Goal: Information Seeking & Learning: Learn about a topic

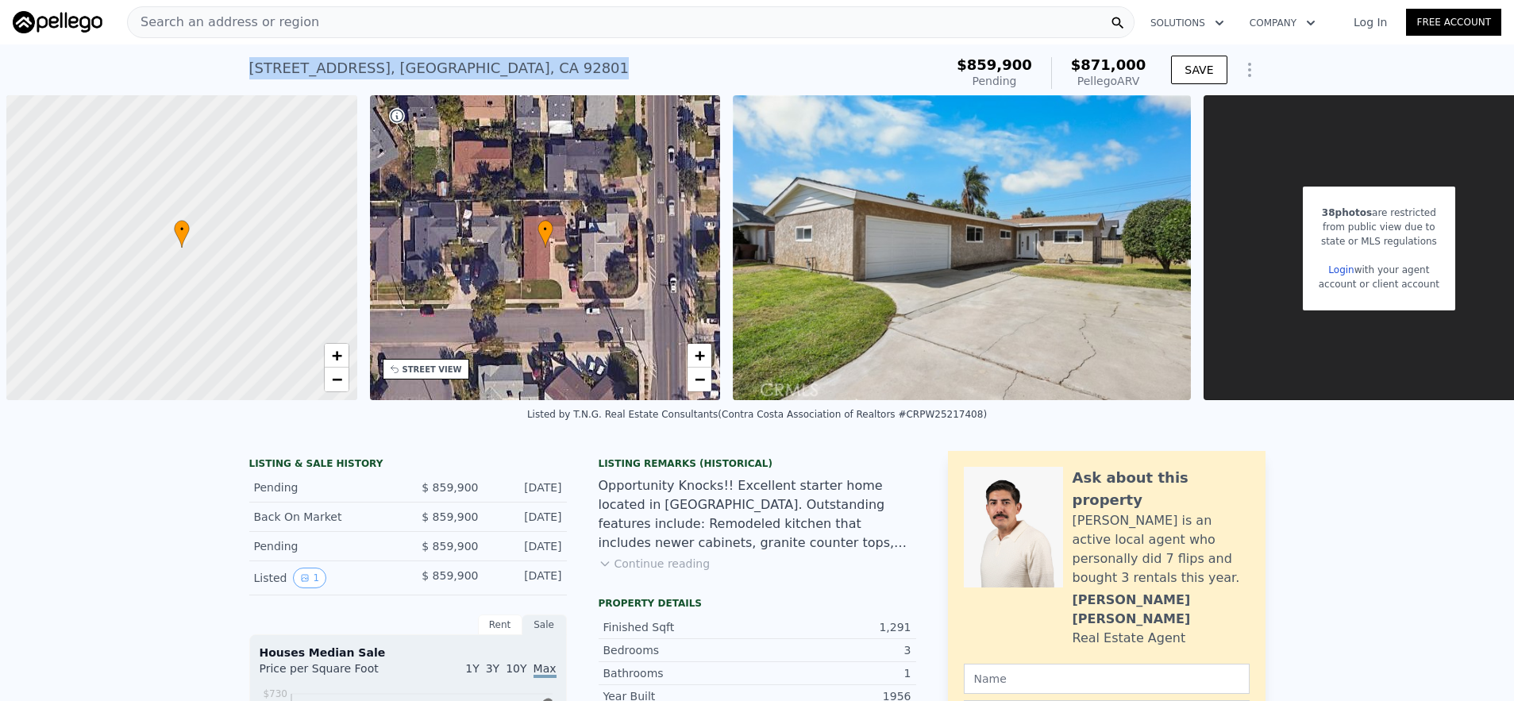
scroll to position [0, 6]
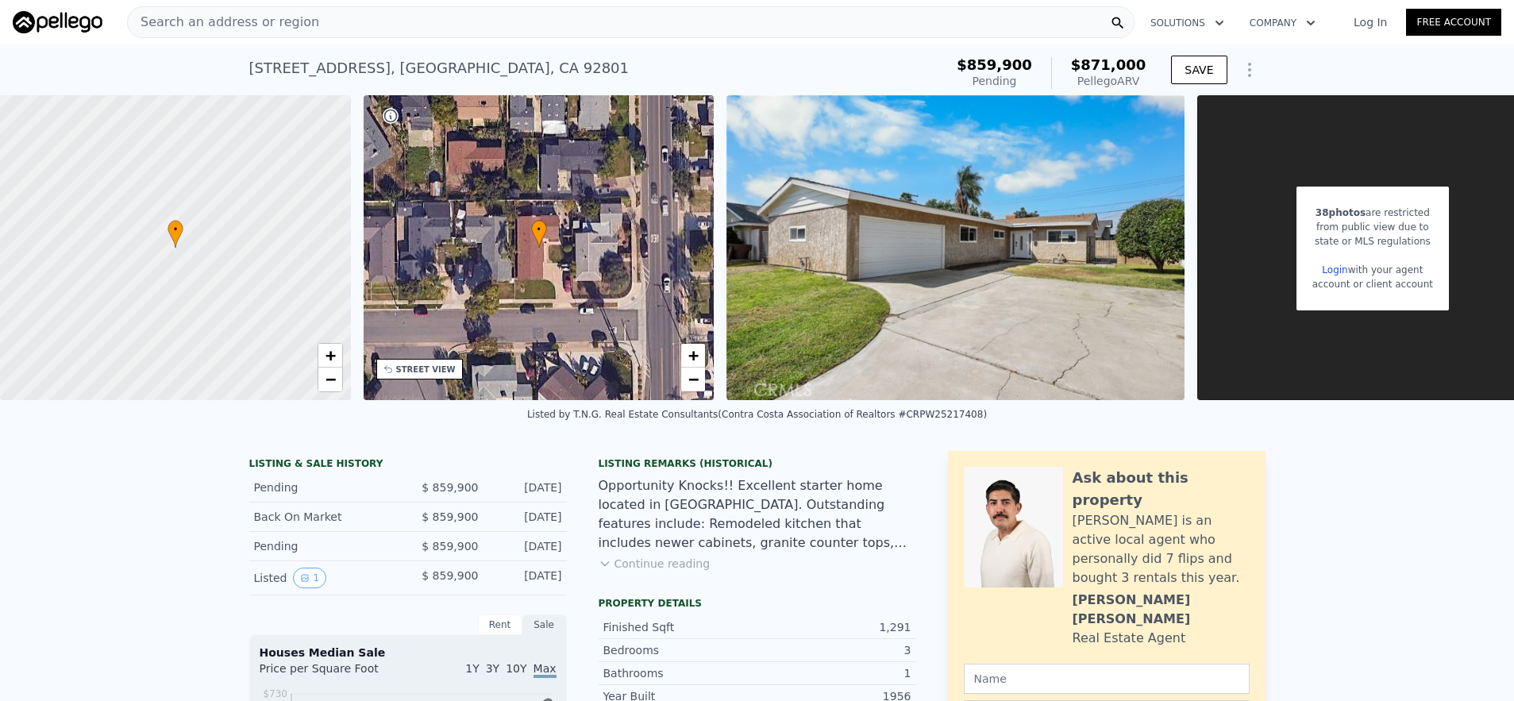
click at [270, 29] on span "Search an address or region" at bounding box center [223, 22] width 191 height 19
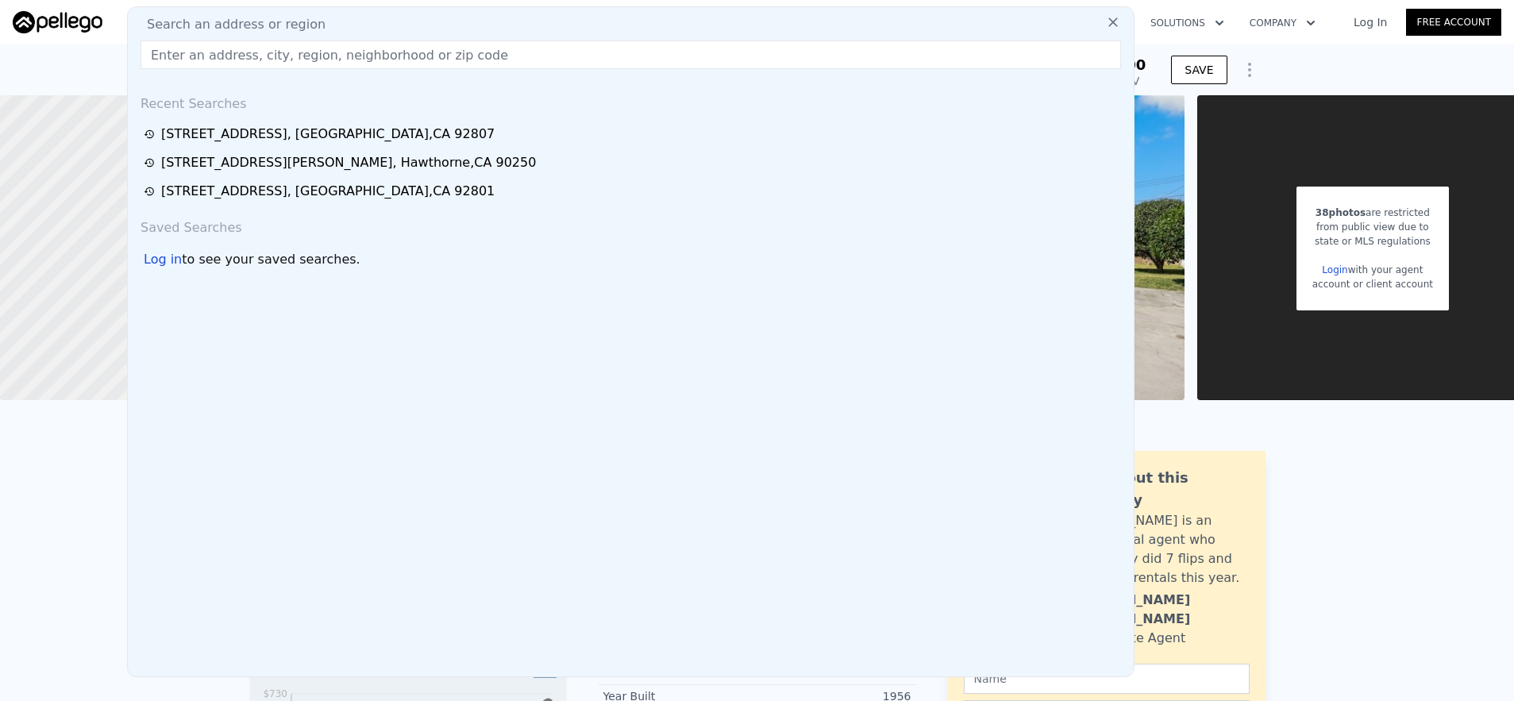
type input "1512"
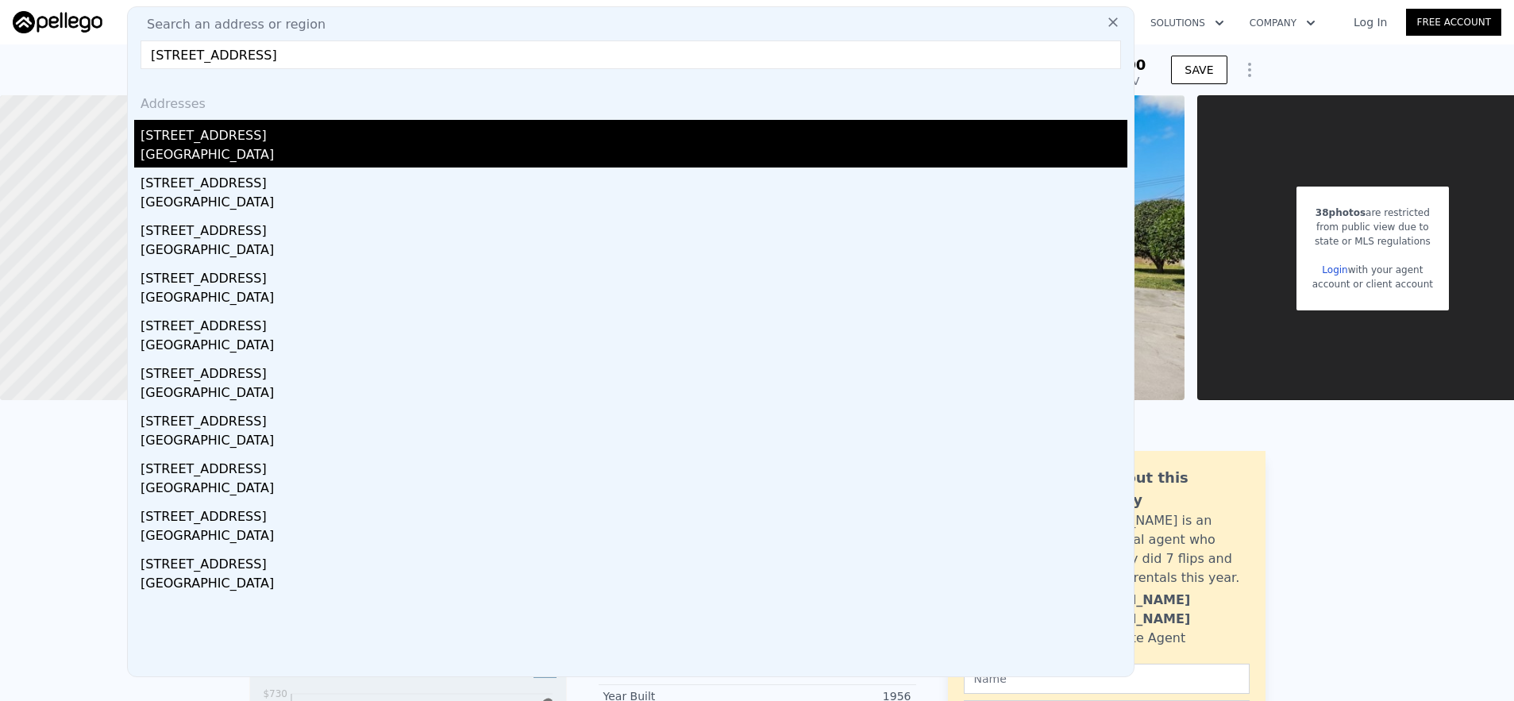
type input "[STREET_ADDRESS]"
click at [277, 121] on div "[STREET_ADDRESS]" at bounding box center [634, 132] width 987 height 25
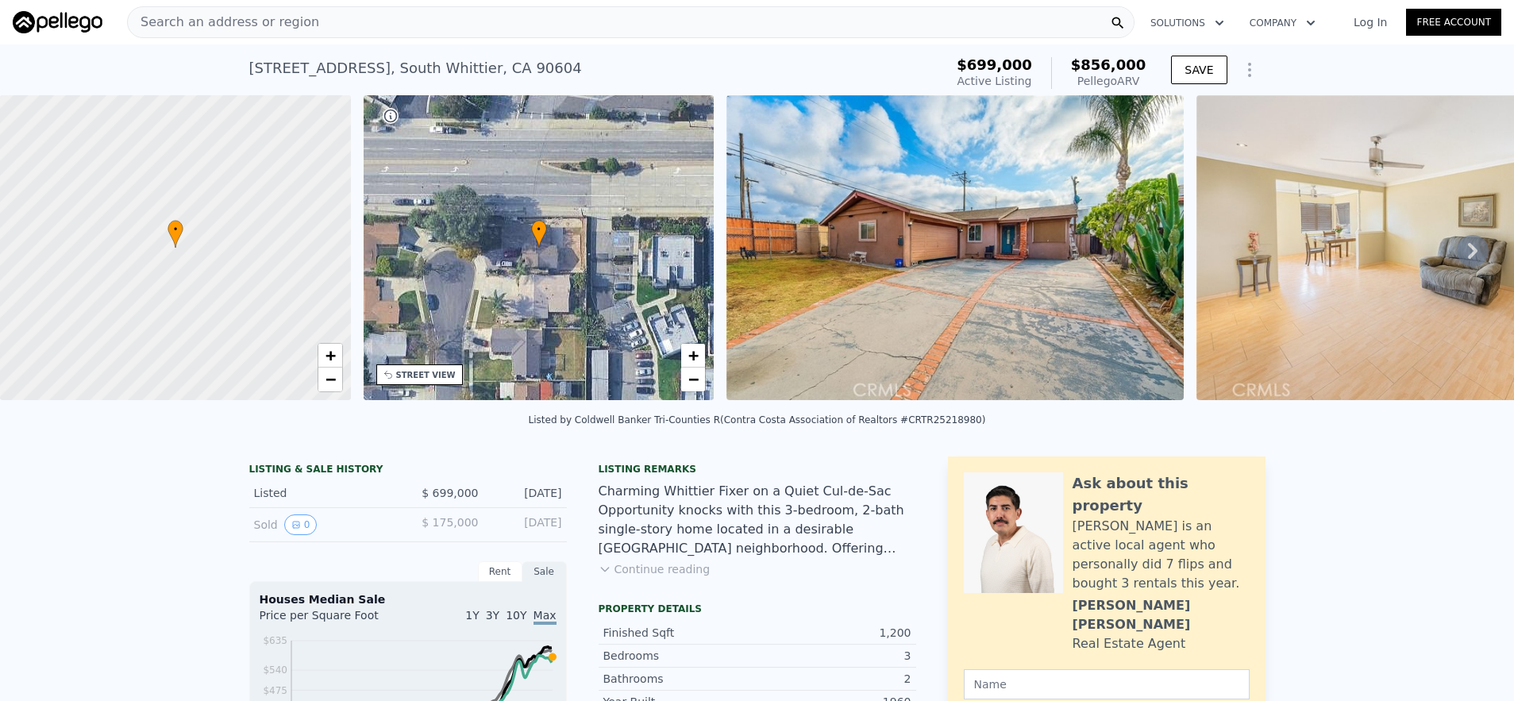
click at [285, 25] on span "Search an address or region" at bounding box center [223, 22] width 191 height 19
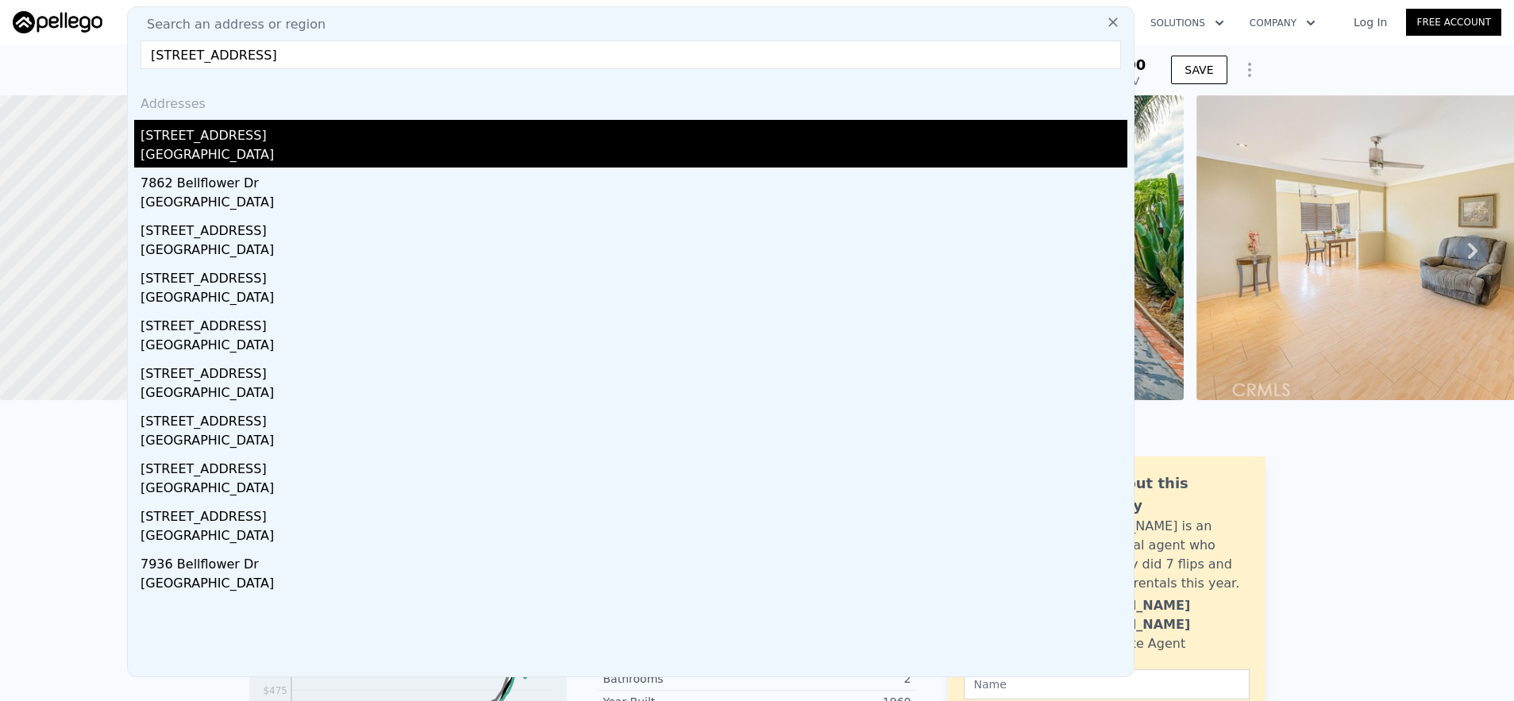
type input "[STREET_ADDRESS]"
click at [286, 127] on div "[STREET_ADDRESS]" at bounding box center [634, 132] width 987 height 25
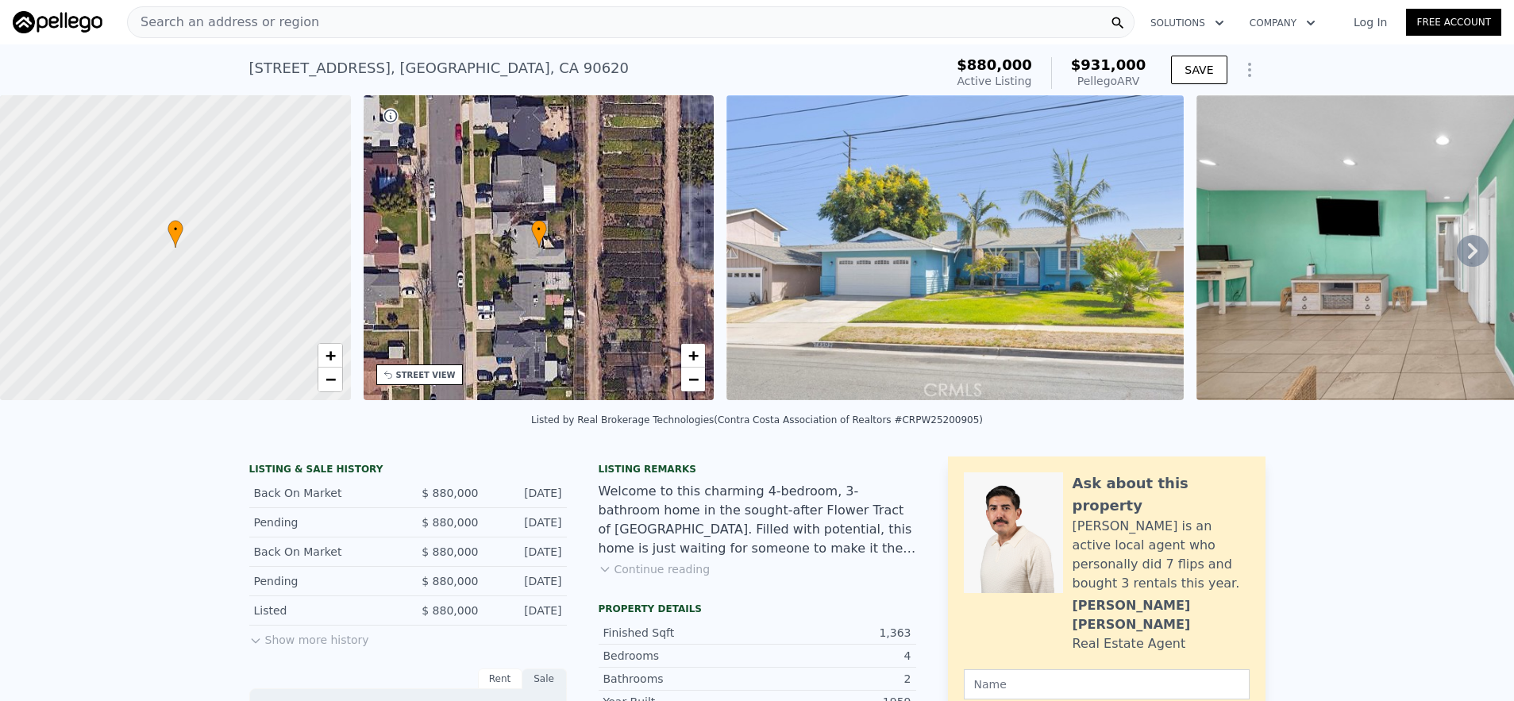
click at [457, 17] on div "Search an address or region" at bounding box center [631, 22] width 1008 height 32
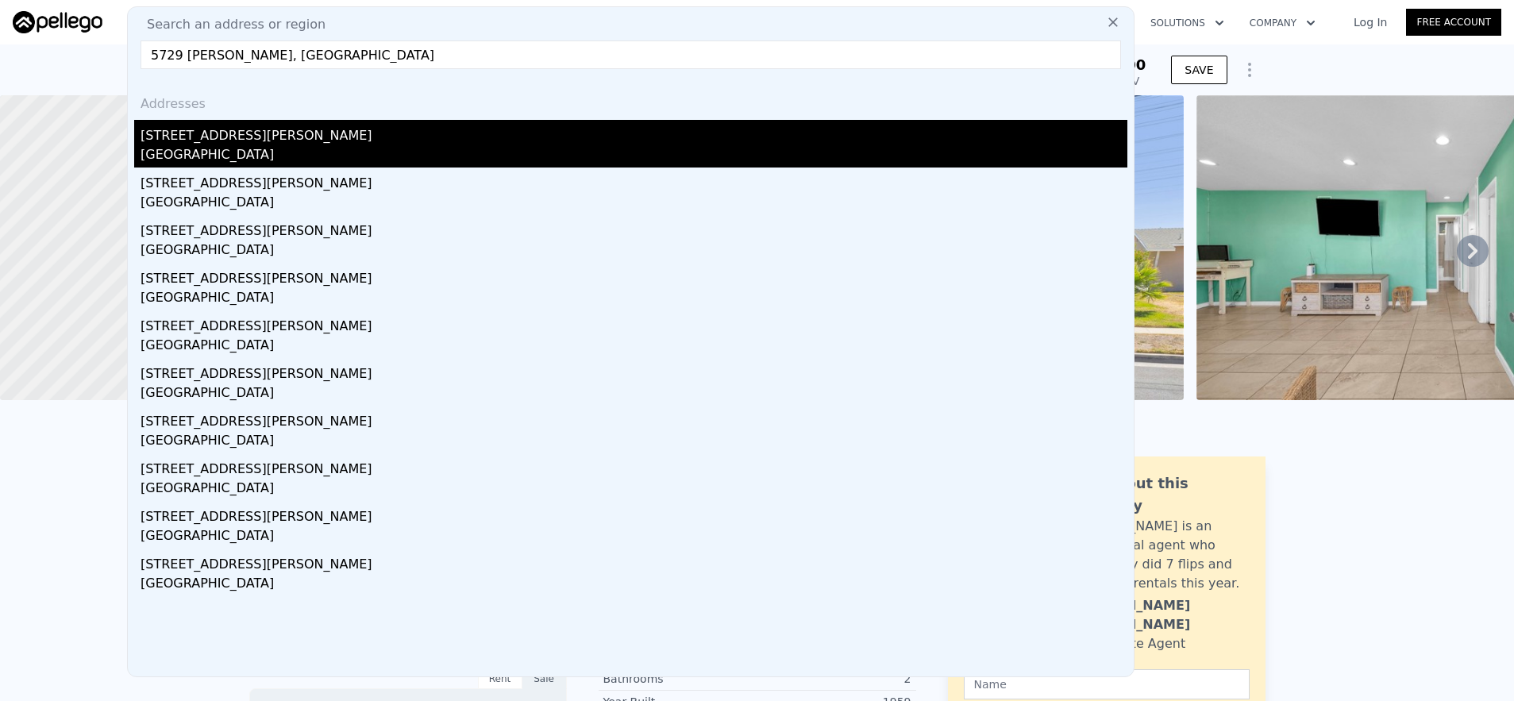
type input "5729 [PERSON_NAME], [GEOGRAPHIC_DATA]"
click at [504, 159] on div "[GEOGRAPHIC_DATA]" at bounding box center [634, 156] width 987 height 22
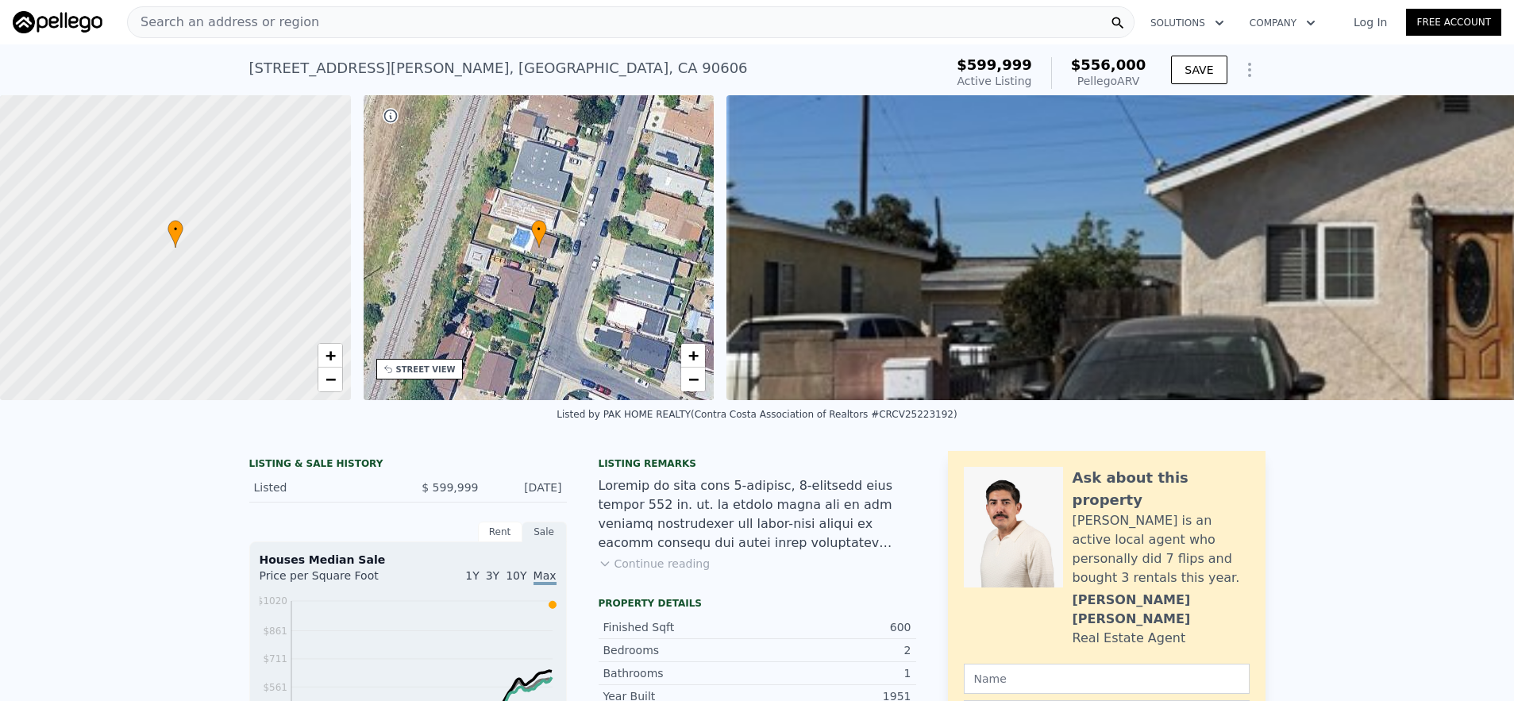
click at [334, 18] on div "Search an address or region" at bounding box center [631, 22] width 1008 height 32
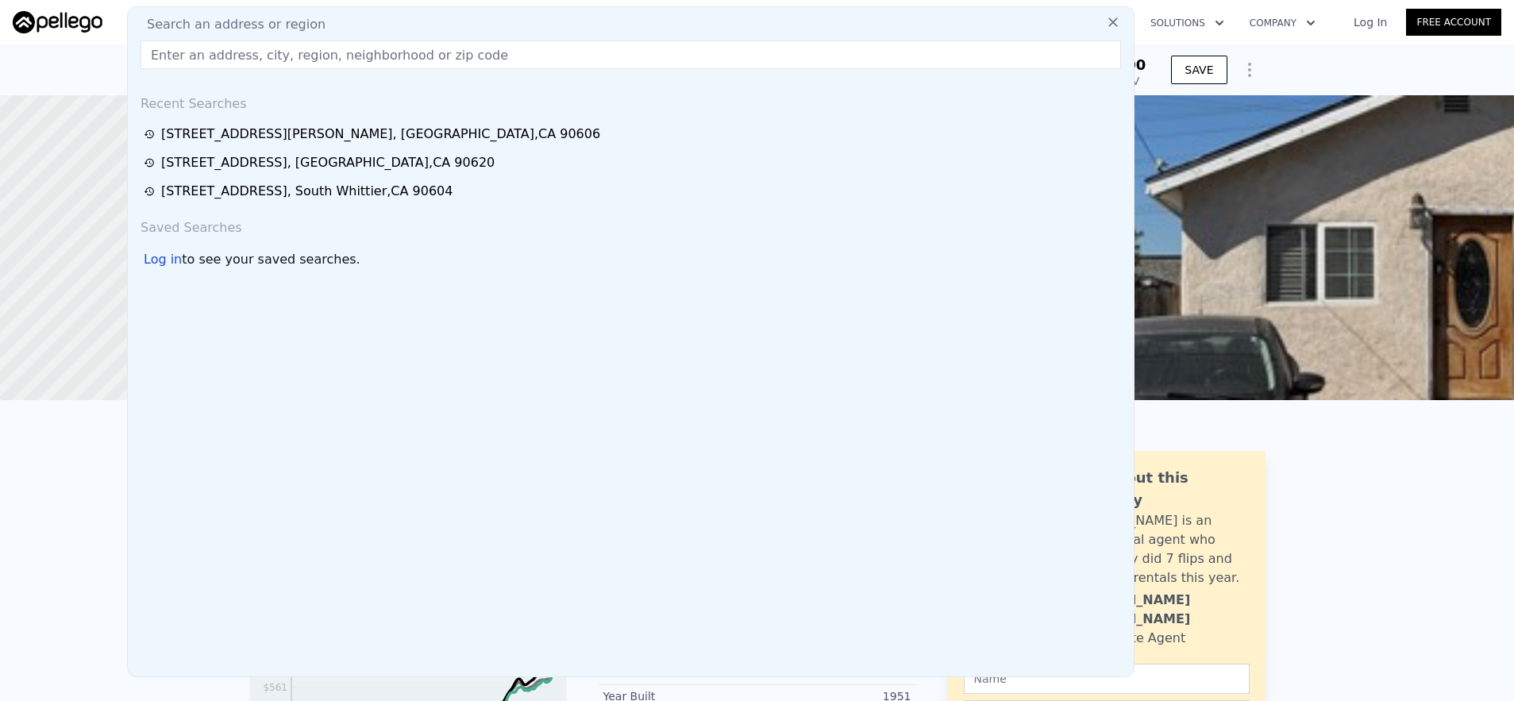
click at [343, 37] on div "Search an address or region Recent Searches [STREET_ADDRESS][PERSON_NAME] [STRE…" at bounding box center [631, 341] width 1008 height 671
click at [378, 75] on div "Search an address or region Recent Searches [STREET_ADDRESS][PERSON_NAME] [STRE…" at bounding box center [631, 341] width 1008 height 671
click at [372, 56] on input "text" at bounding box center [631, 54] width 981 height 29
paste input "[STREET_ADDRESS]"
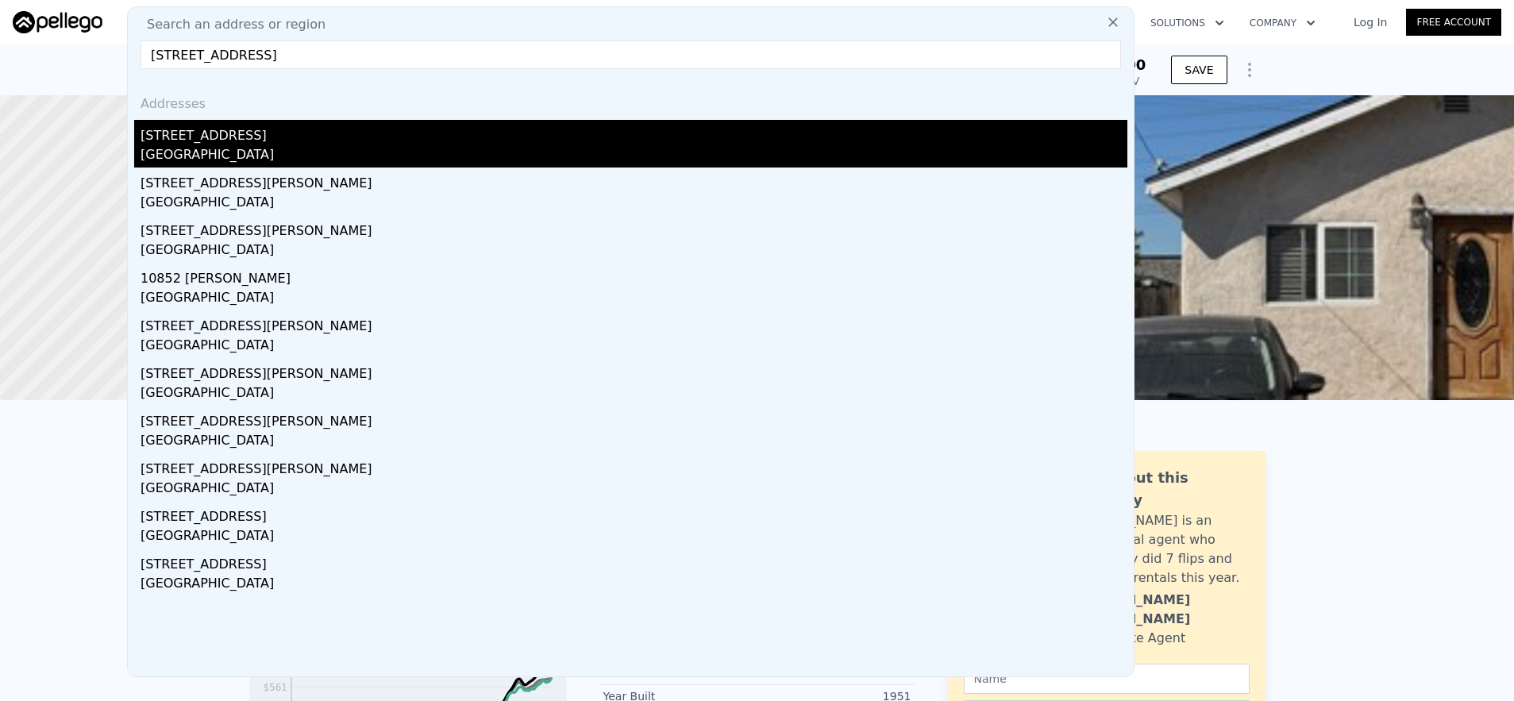
type input "[STREET_ADDRESS]"
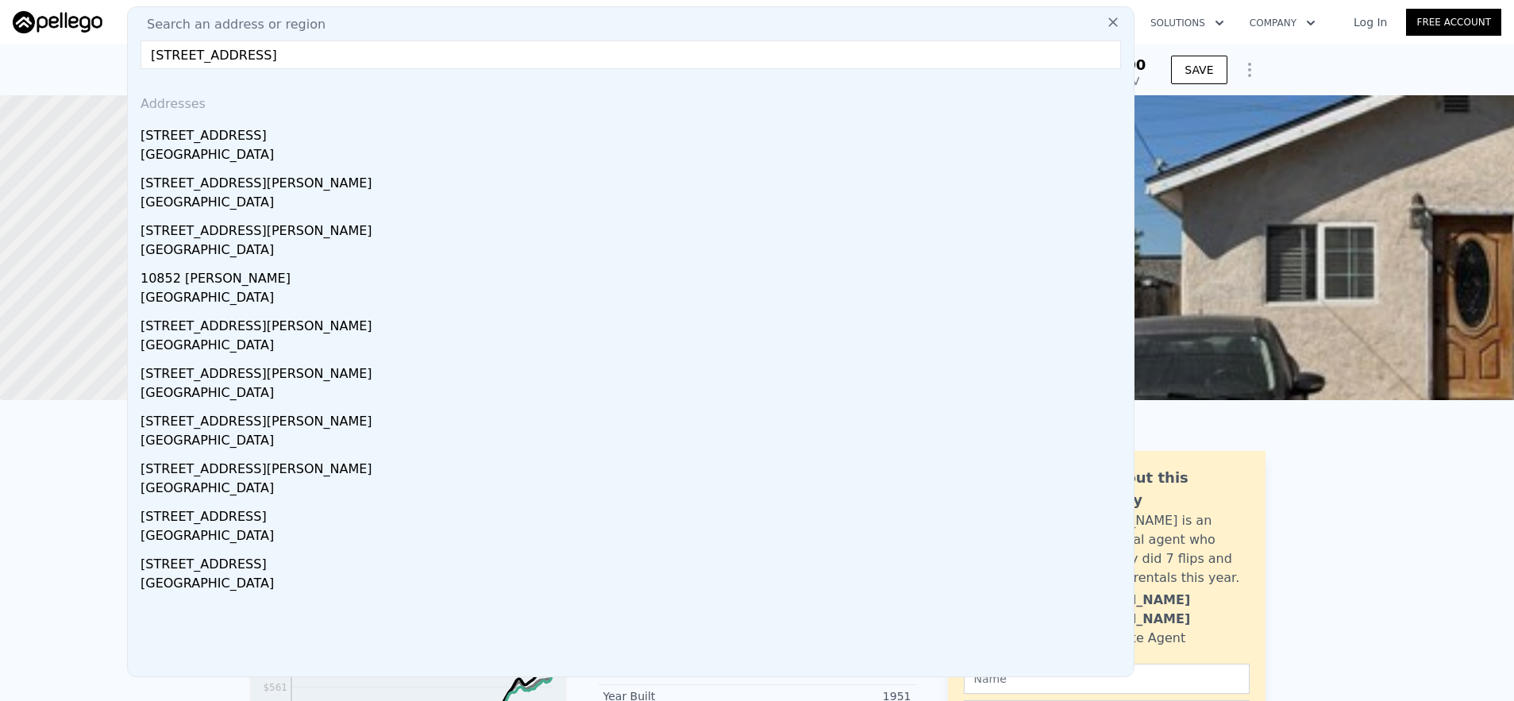
click at [410, 157] on div "[GEOGRAPHIC_DATA]" at bounding box center [634, 156] width 987 height 22
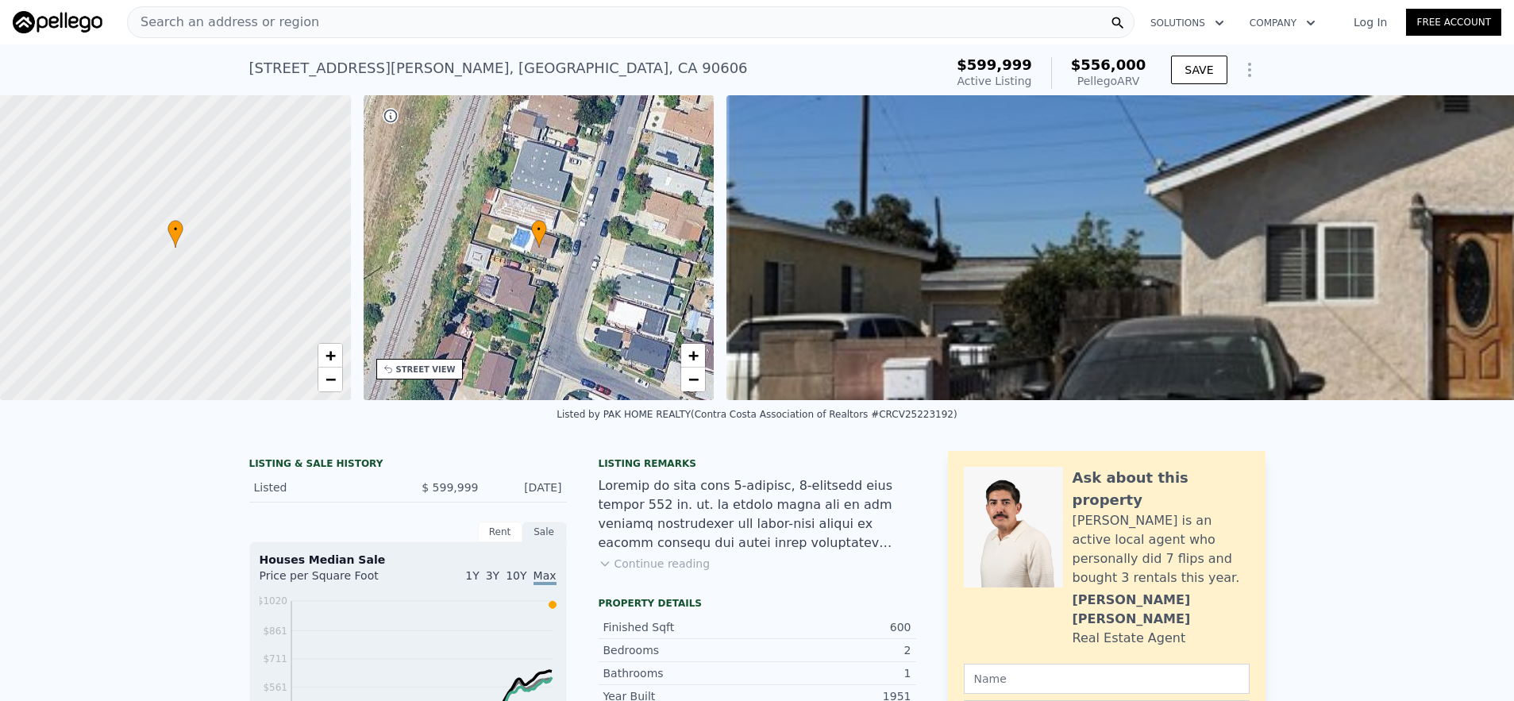
type input "3"
type input "816"
type input "1018"
type input "7614"
type input "9280"
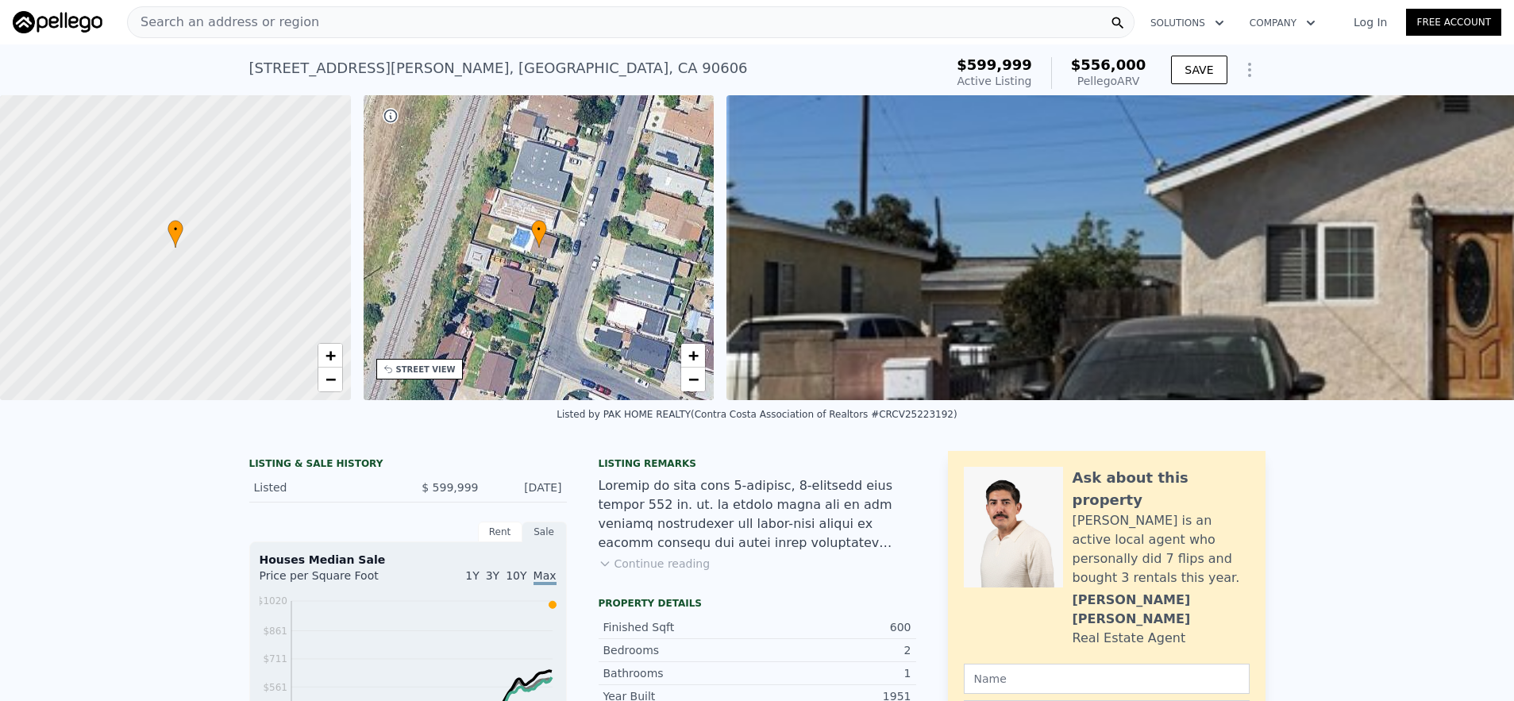
type input "$ 810,000"
type input "6"
type input "$ 122,835"
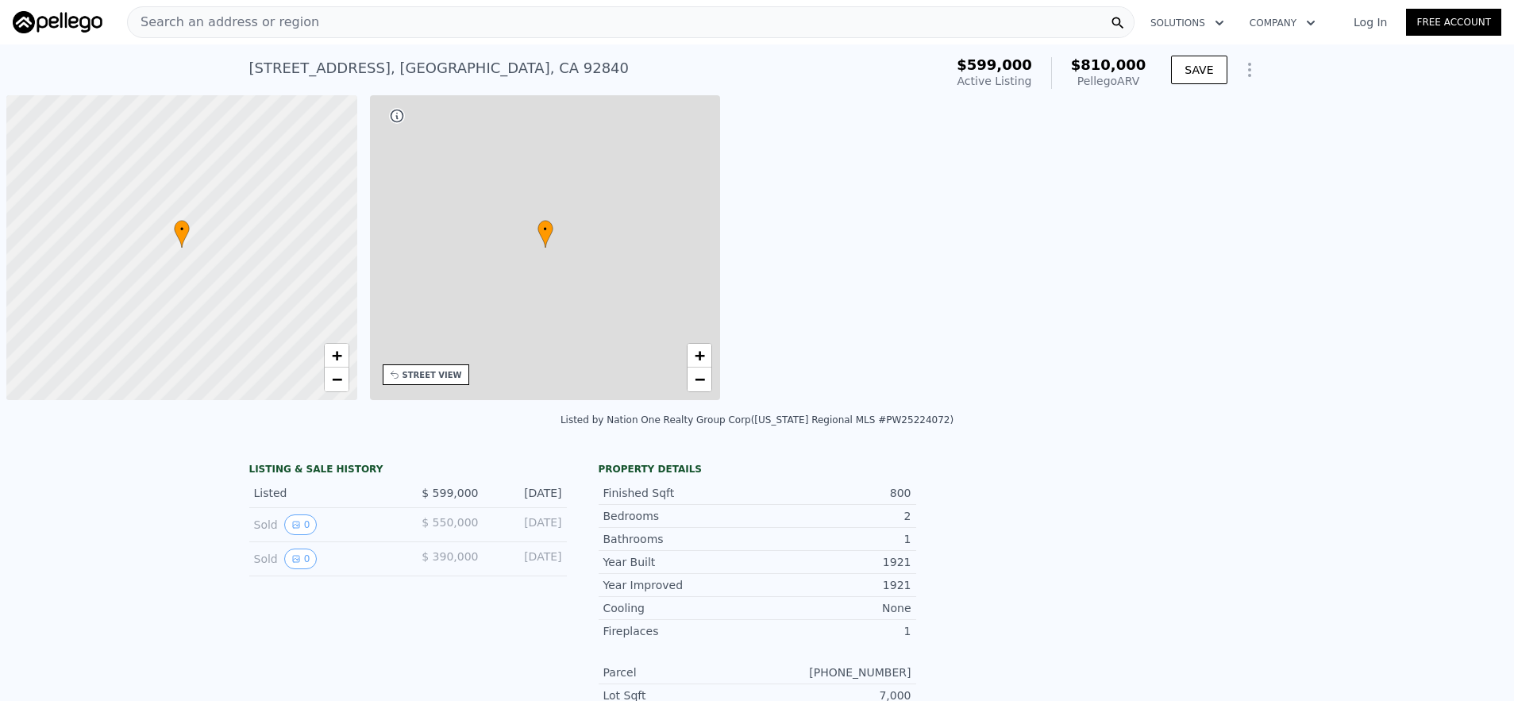
scroll to position [0, 6]
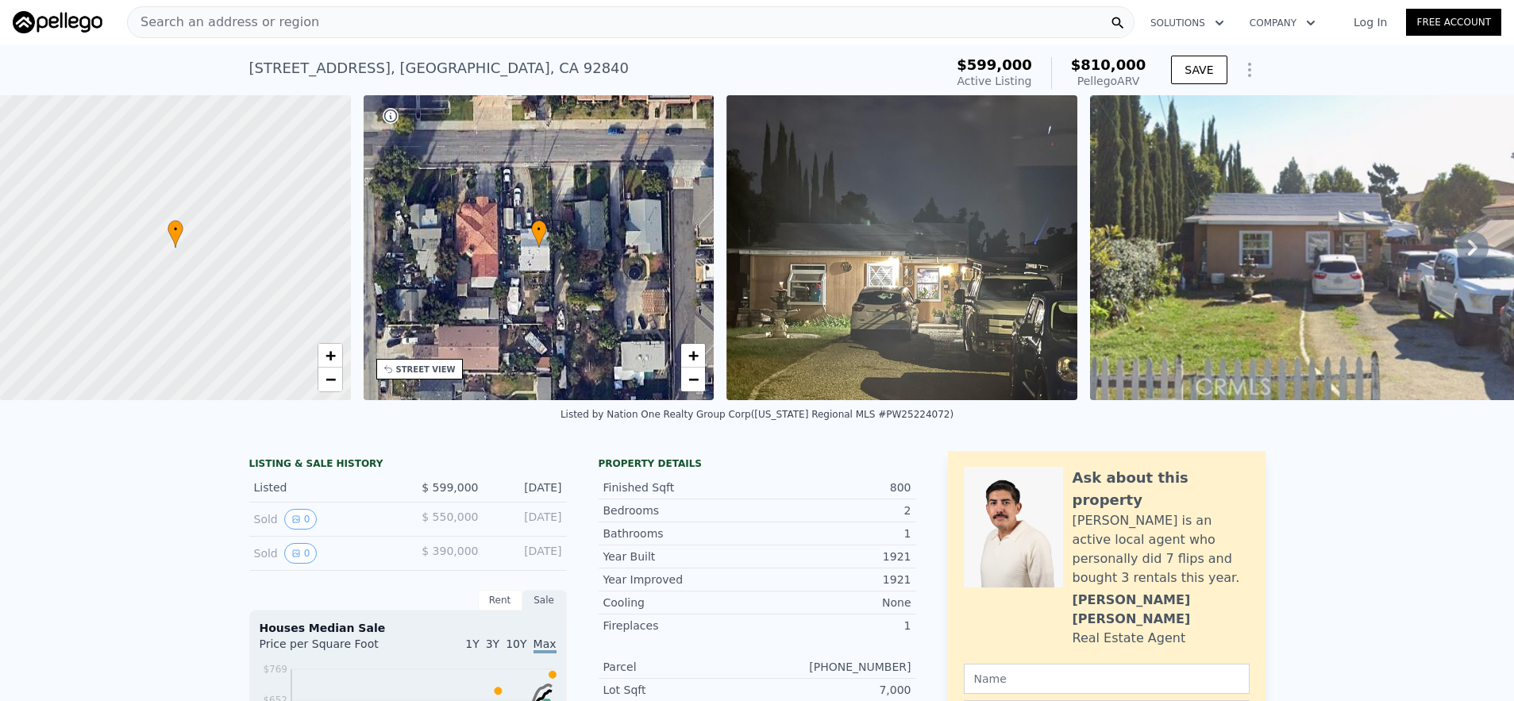
click at [531, 37] on div "Search an address or region" at bounding box center [631, 22] width 1008 height 32
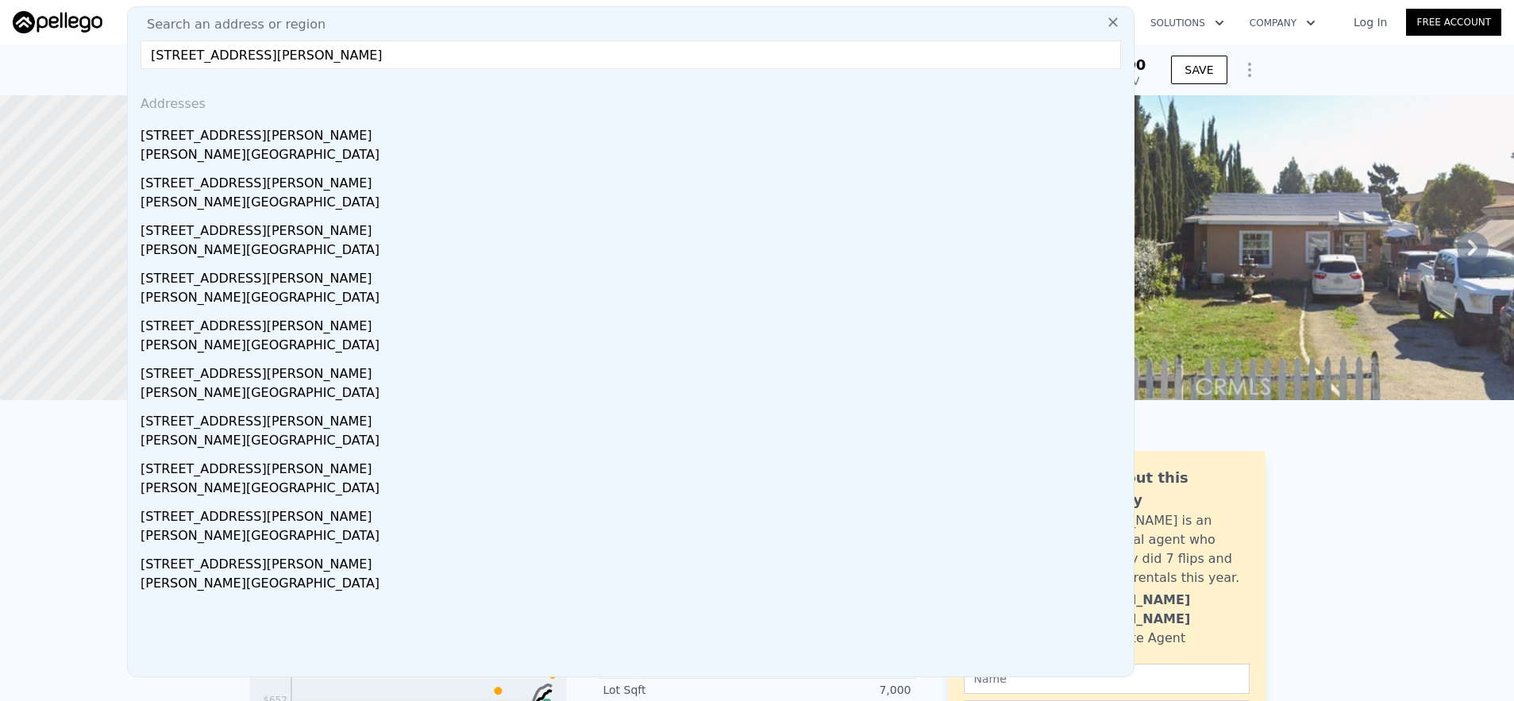
type input "[STREET_ADDRESS][PERSON_NAME]"
click at [568, 152] on div "[PERSON_NAME][GEOGRAPHIC_DATA]" at bounding box center [634, 156] width 987 height 22
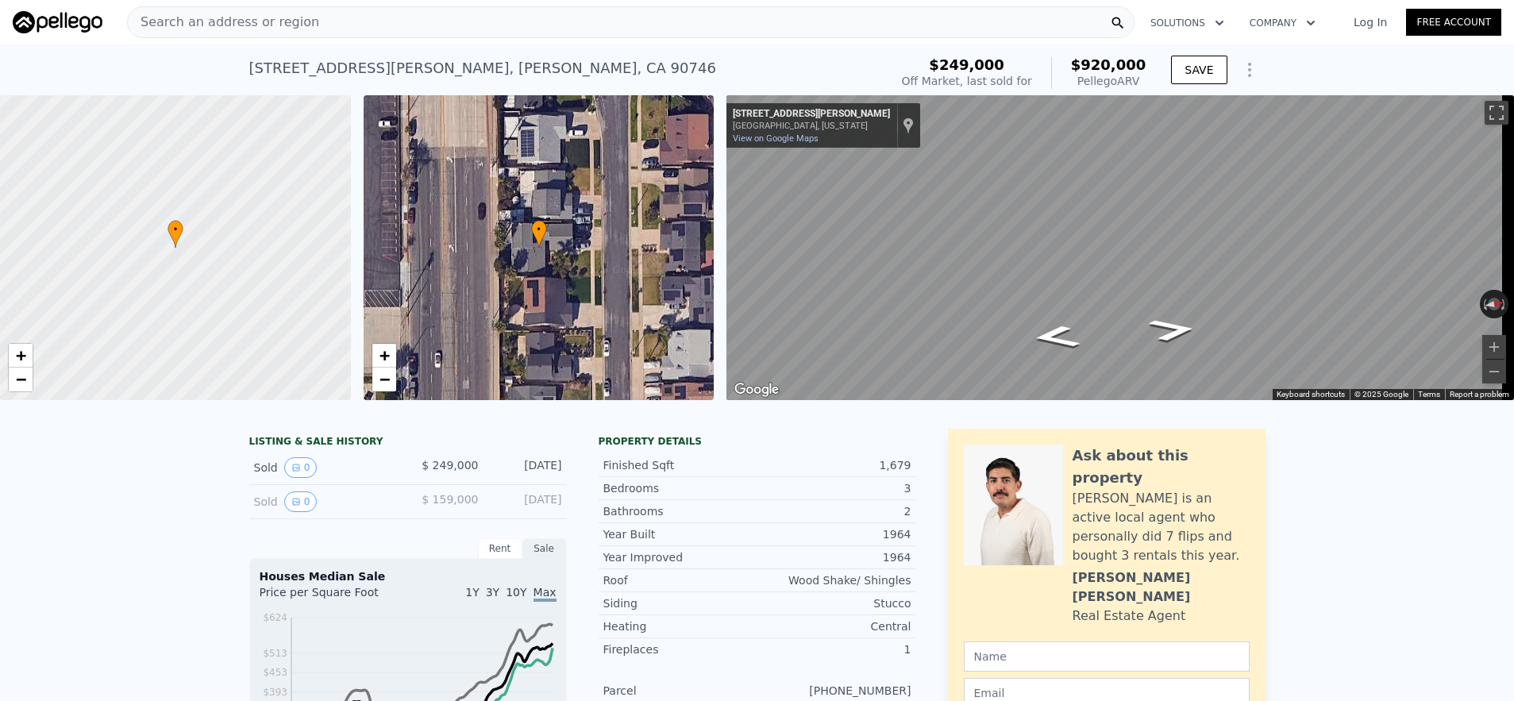
click at [410, 33] on div "Search an address or region" at bounding box center [631, 22] width 1008 height 32
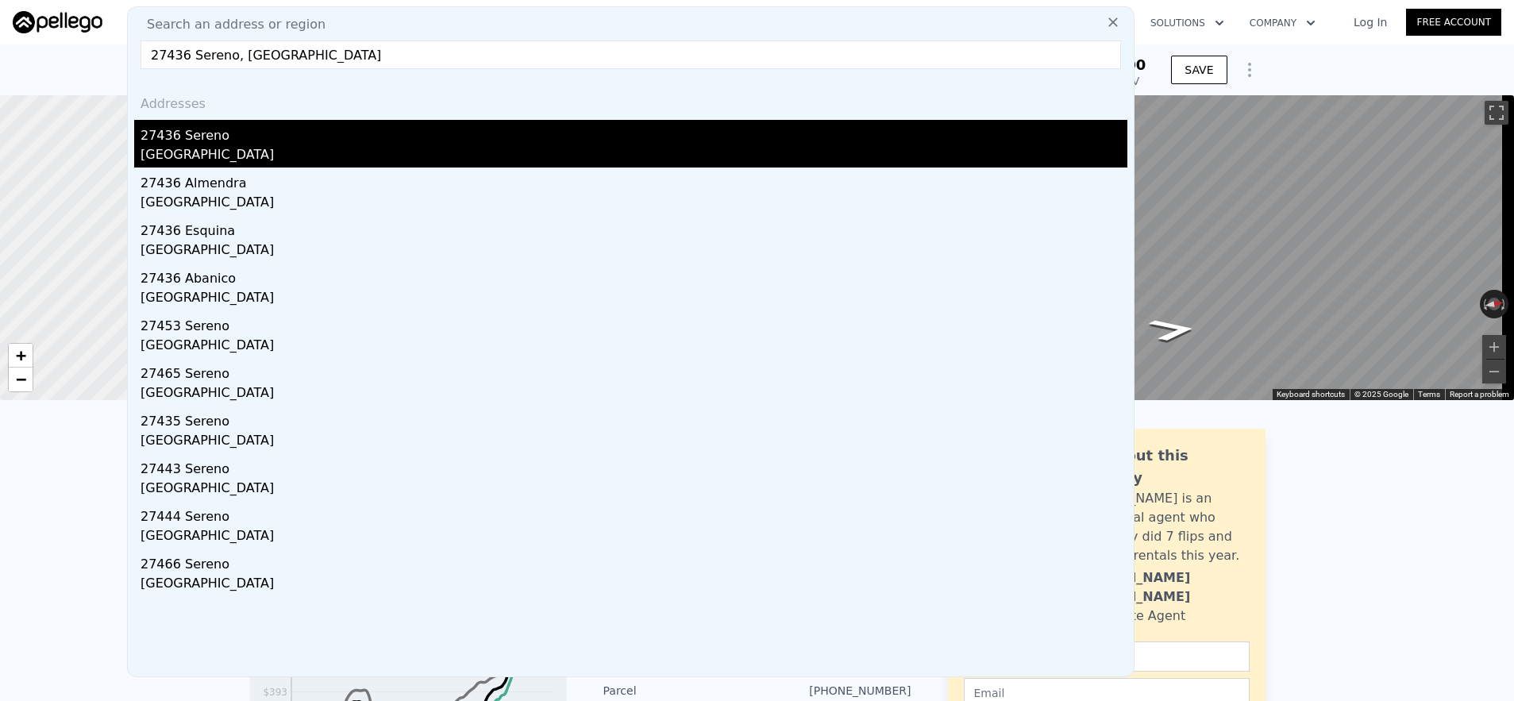
type input "27436 Sereno, [GEOGRAPHIC_DATA]"
click at [395, 134] on div "27436 Sereno" at bounding box center [634, 132] width 987 height 25
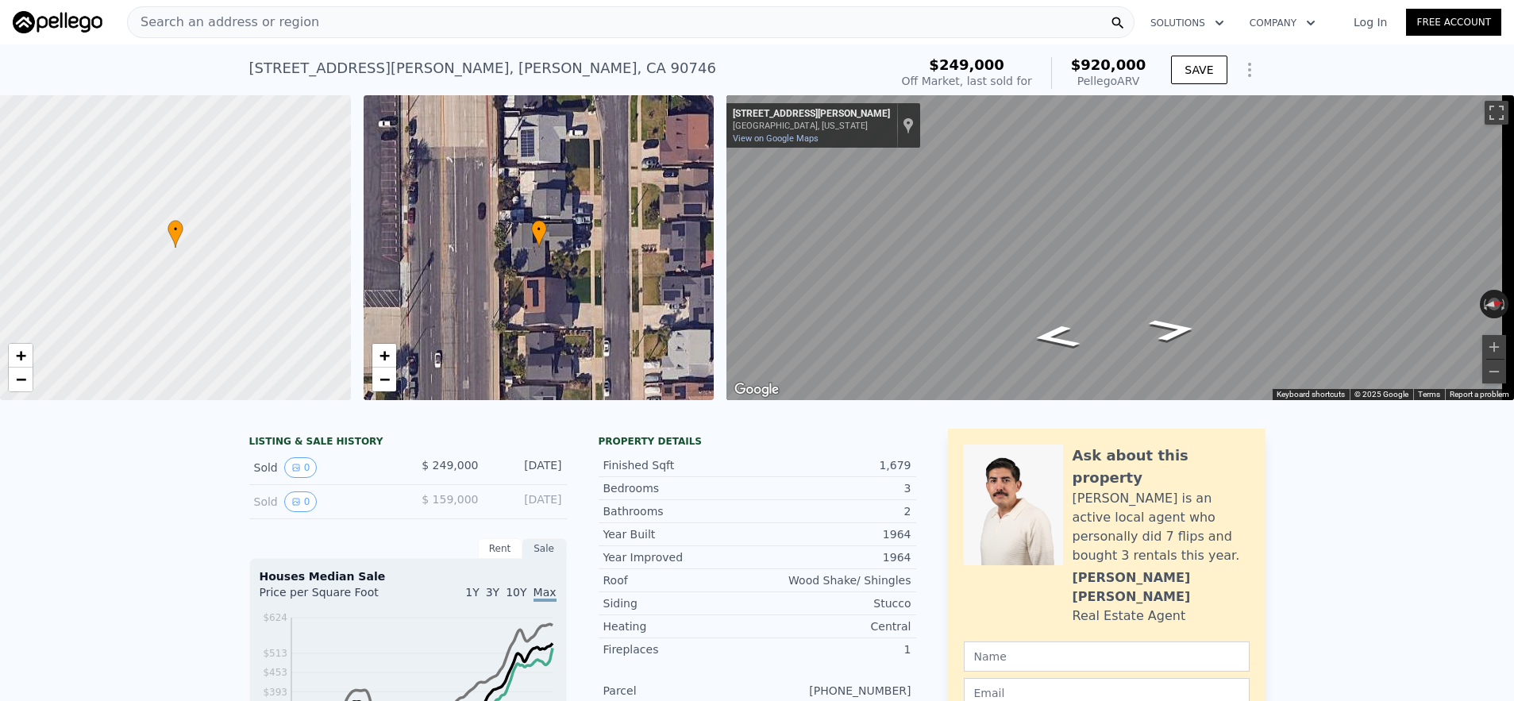
type input "4"
type input "2"
type input "1069"
type input "1792"
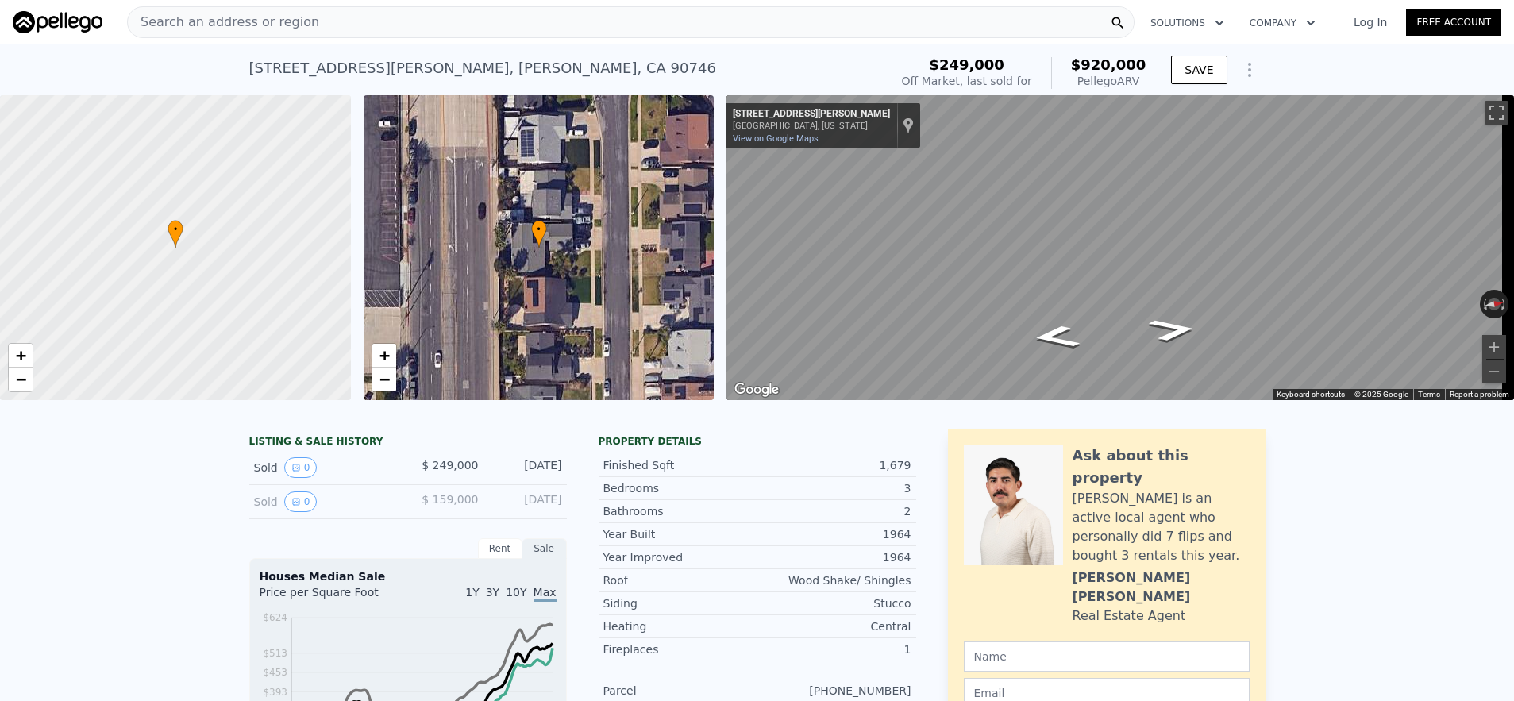
type input "4140"
type input "6875"
type input "$ 1,190,000"
type input "-$ 131,344"
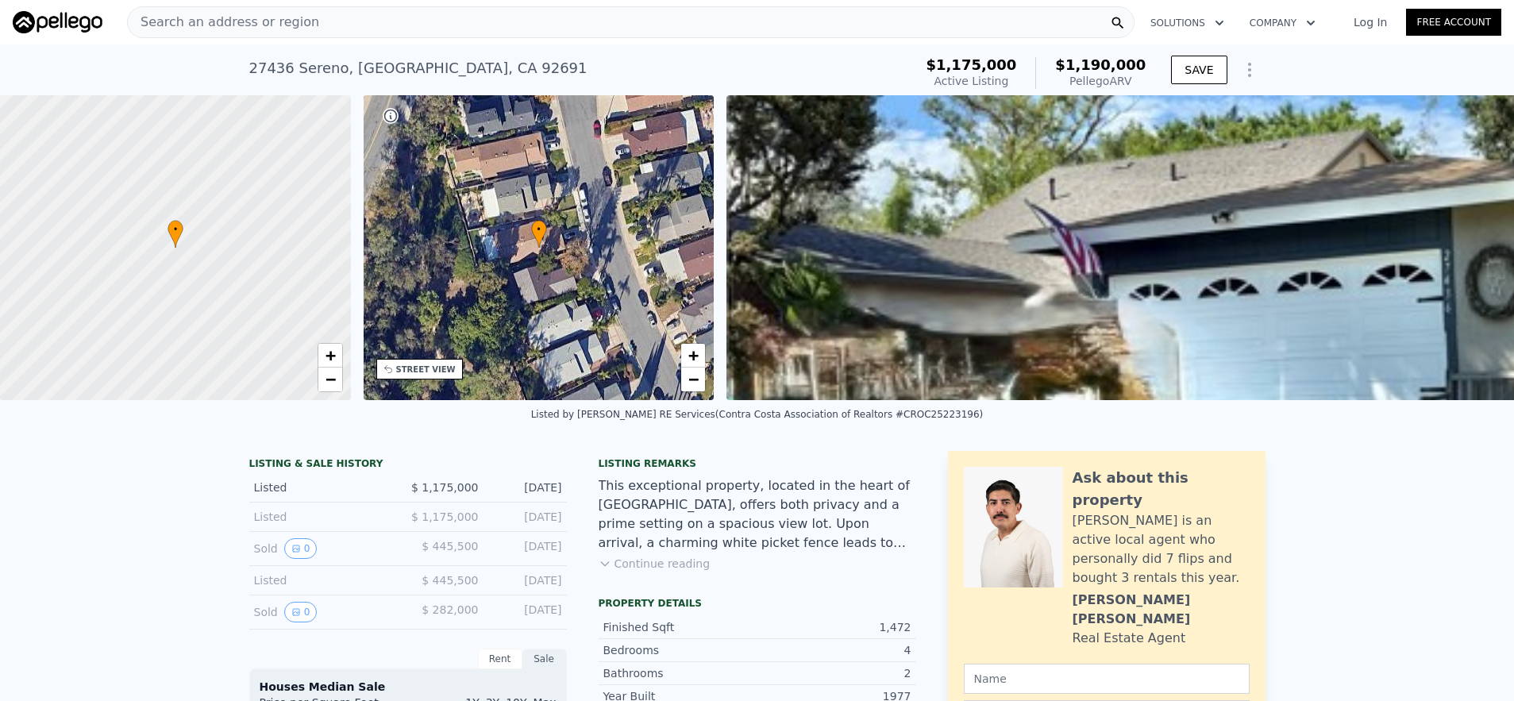
click at [527, 22] on div "Search an address or region" at bounding box center [631, 22] width 1008 height 32
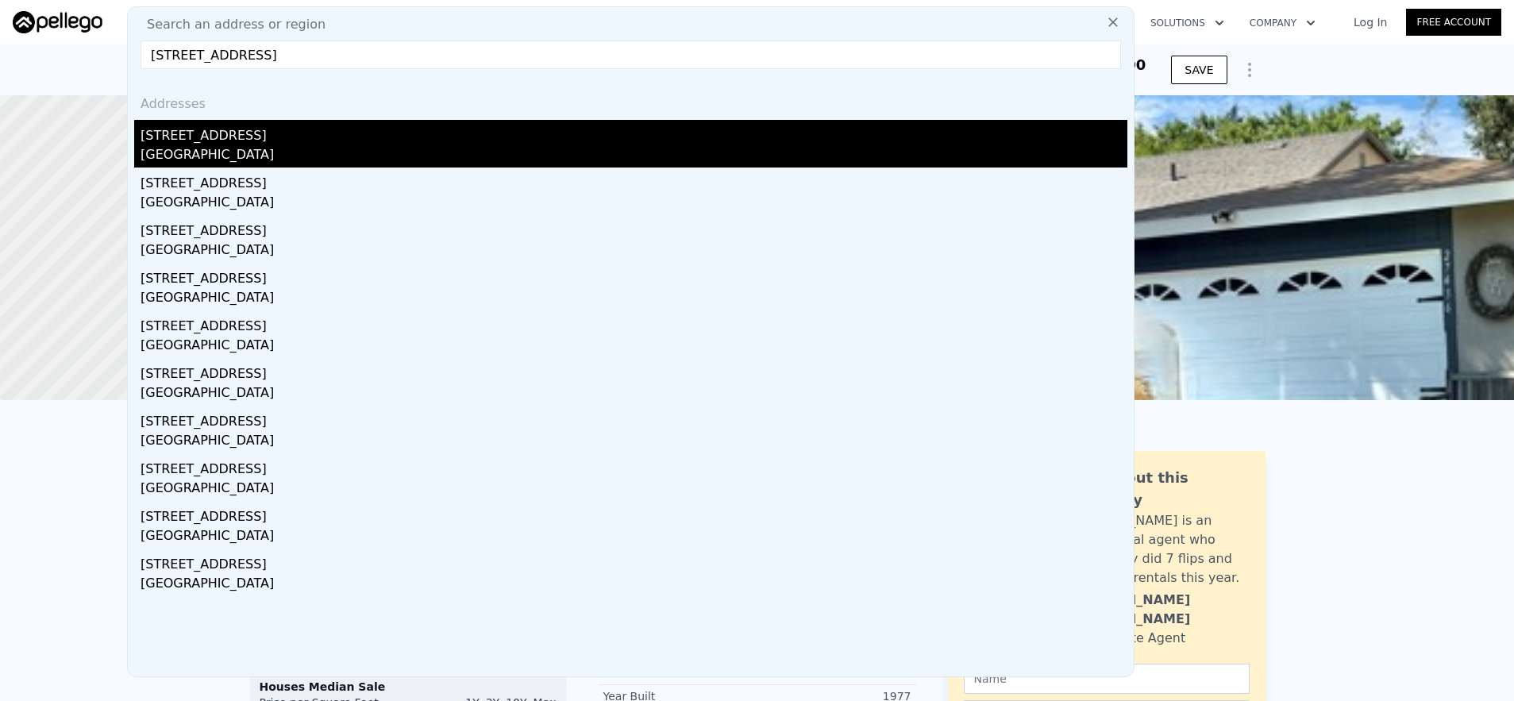
type input "[STREET_ADDRESS]"
click at [536, 141] on div "[STREET_ADDRESS]" at bounding box center [634, 132] width 987 height 25
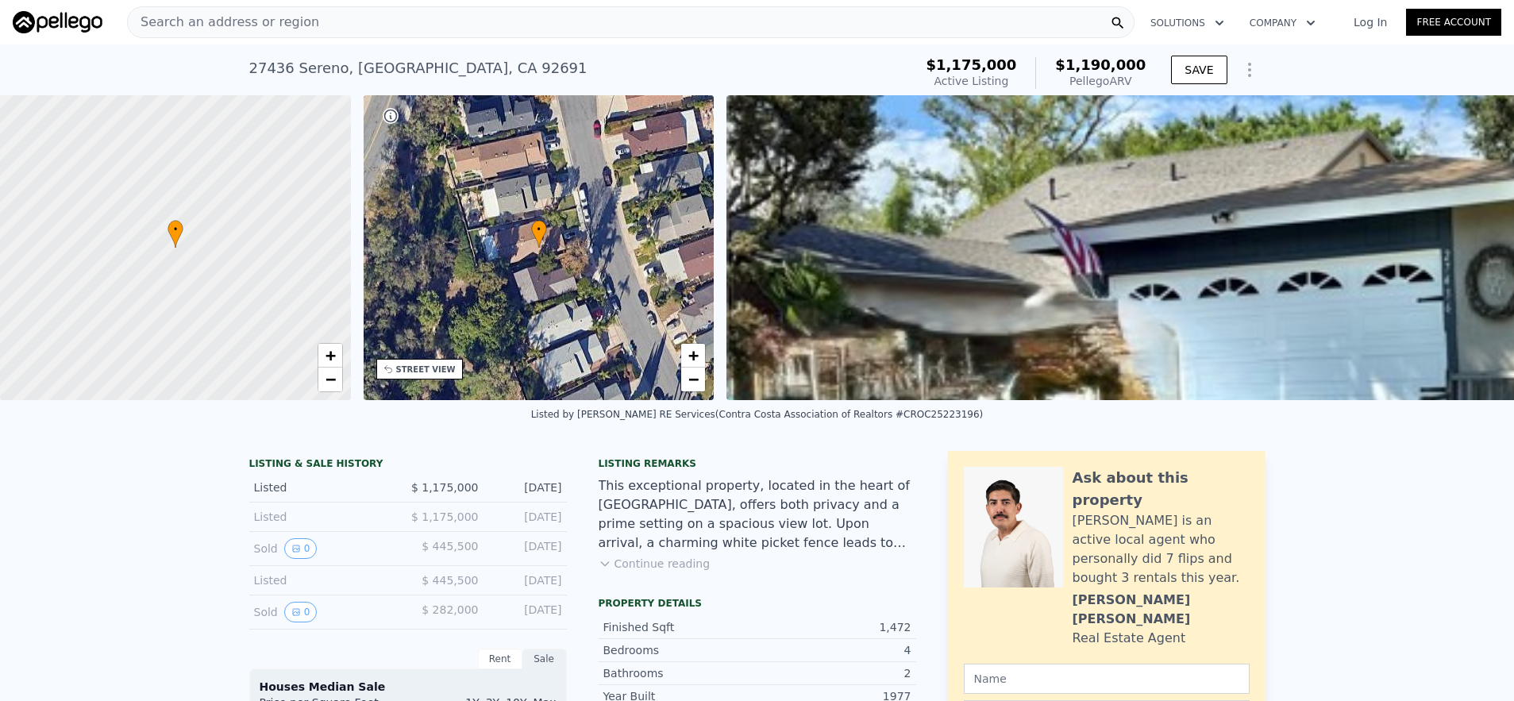
type input "5"
type input "3"
type input "1523"
type input "2644"
type input "4950"
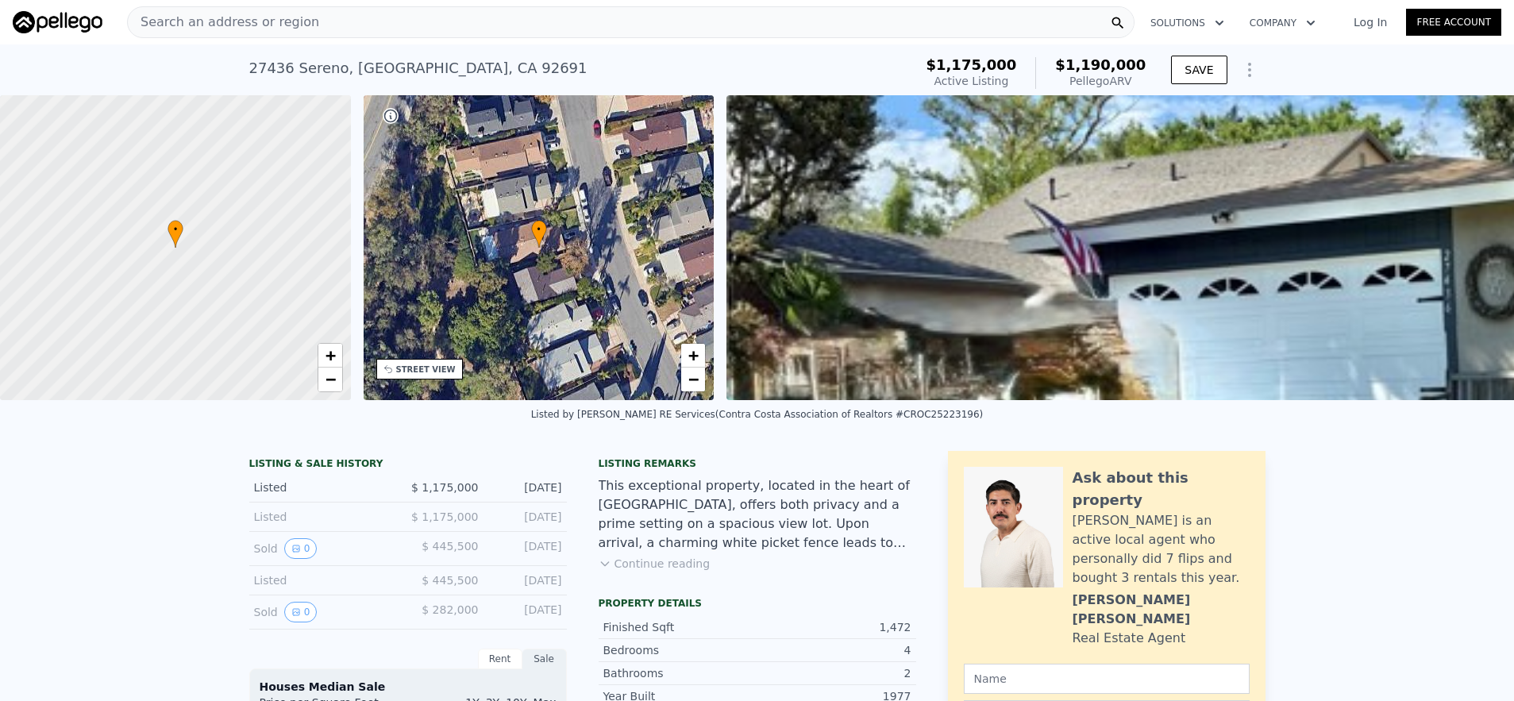
type input "9600"
type input "$ 1,427,000"
type input "7"
type input "$ 87,358"
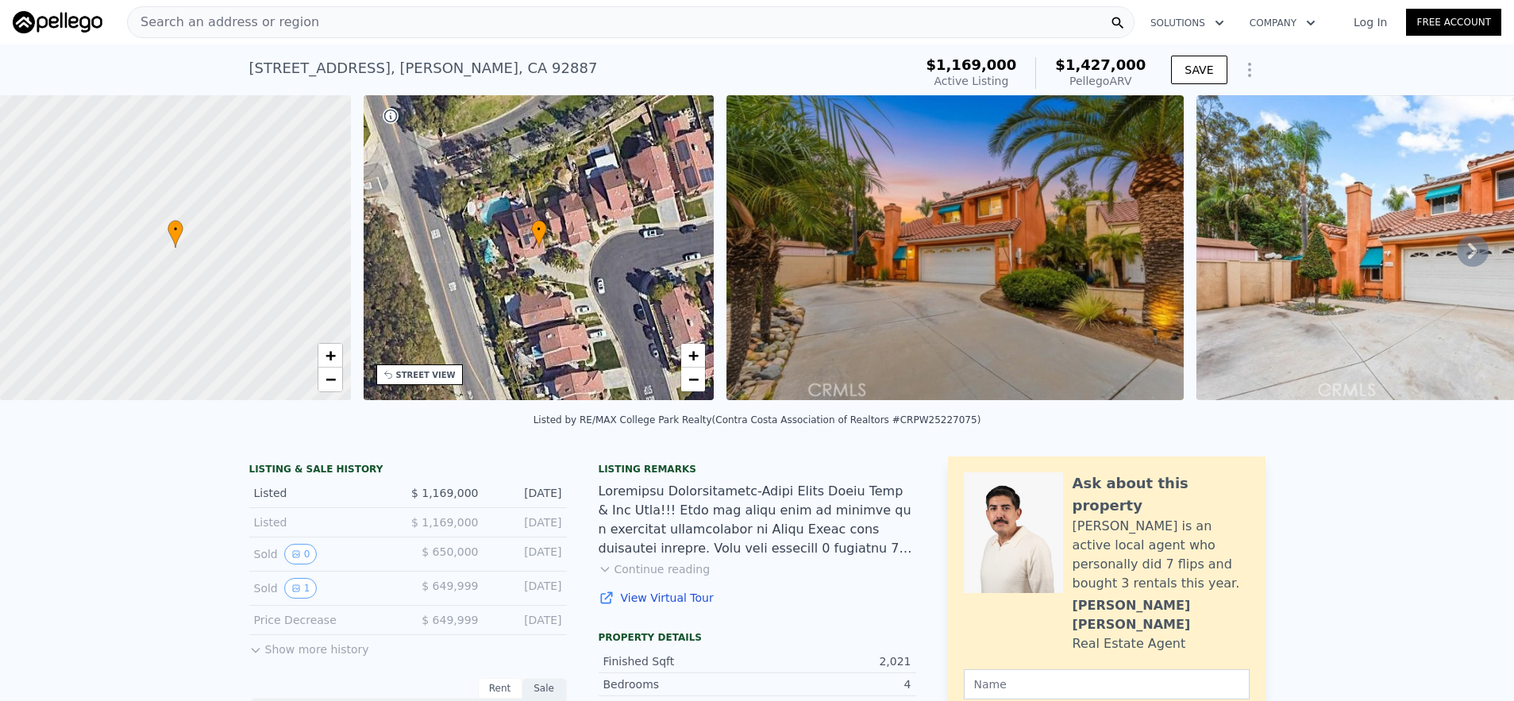
click at [384, 29] on div "Search an address or region" at bounding box center [631, 22] width 1008 height 32
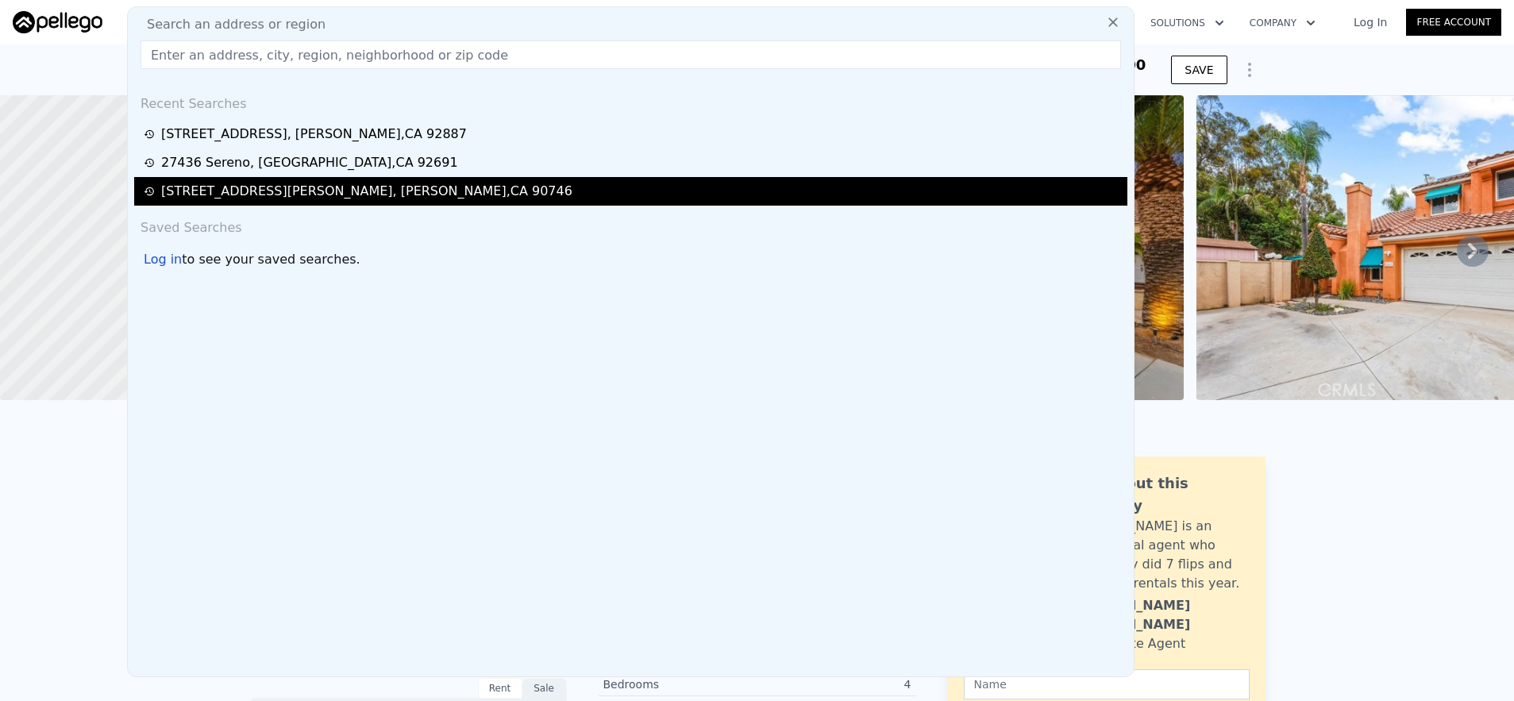
type input "[STREET_ADDRESS][PERSON_NAME]"
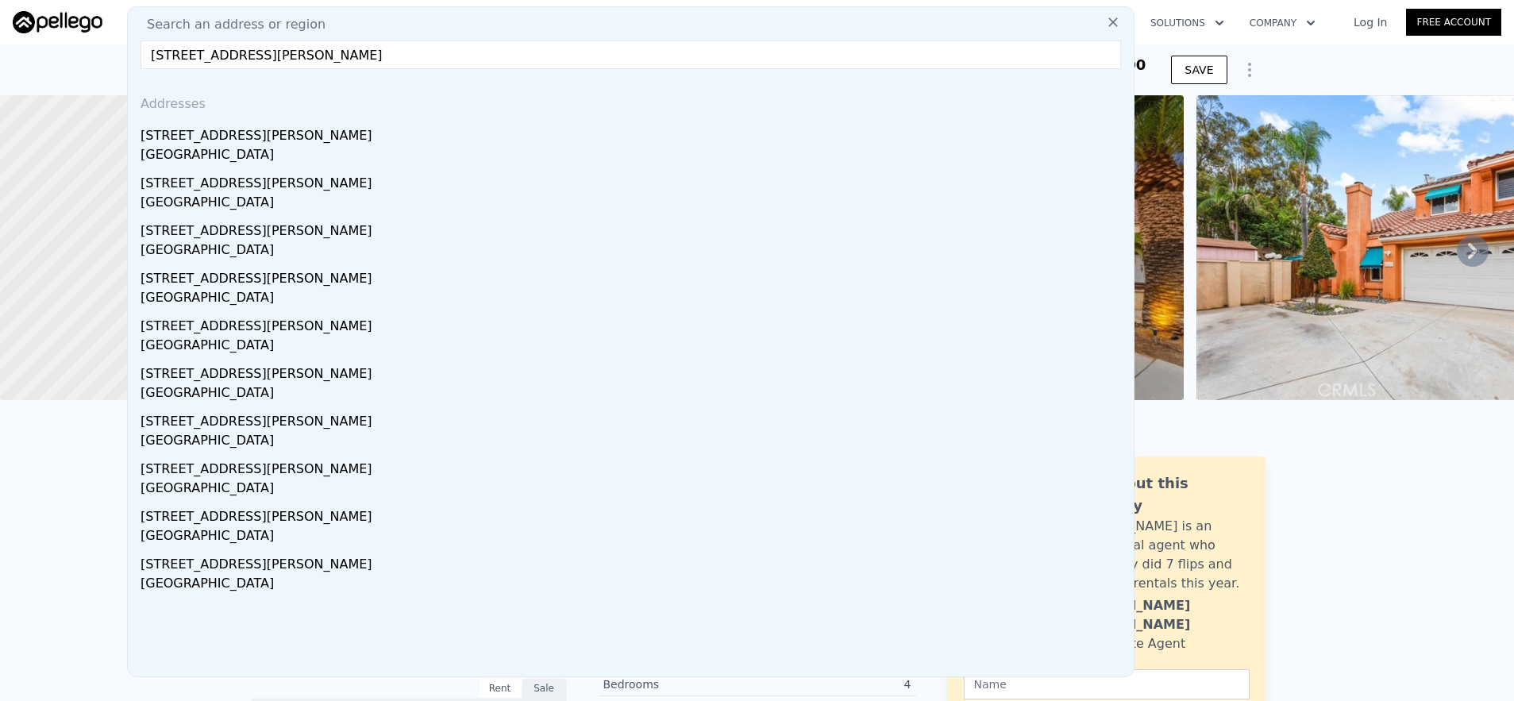
click at [781, 160] on div "[GEOGRAPHIC_DATA]" at bounding box center [634, 156] width 987 height 22
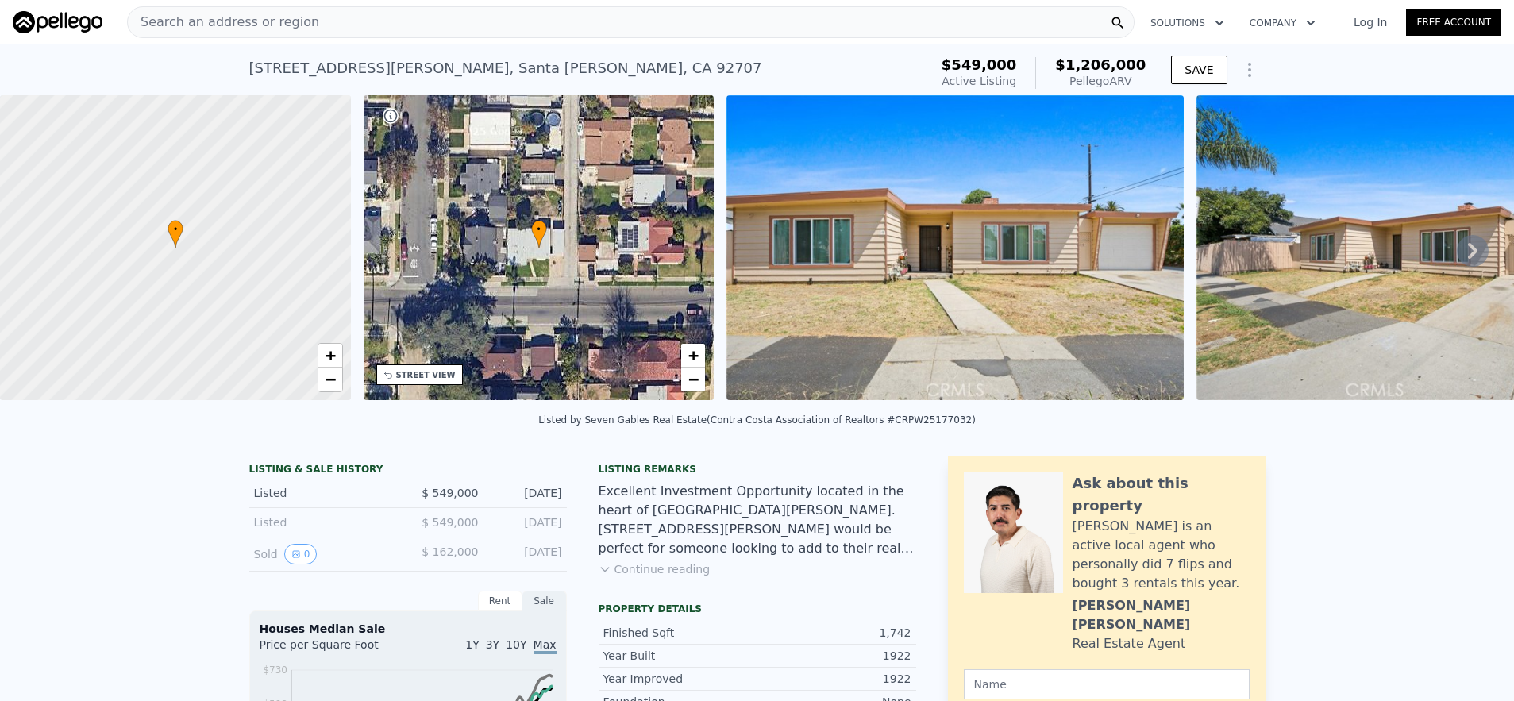
click at [416, 22] on div "Search an address or region" at bounding box center [631, 22] width 1008 height 32
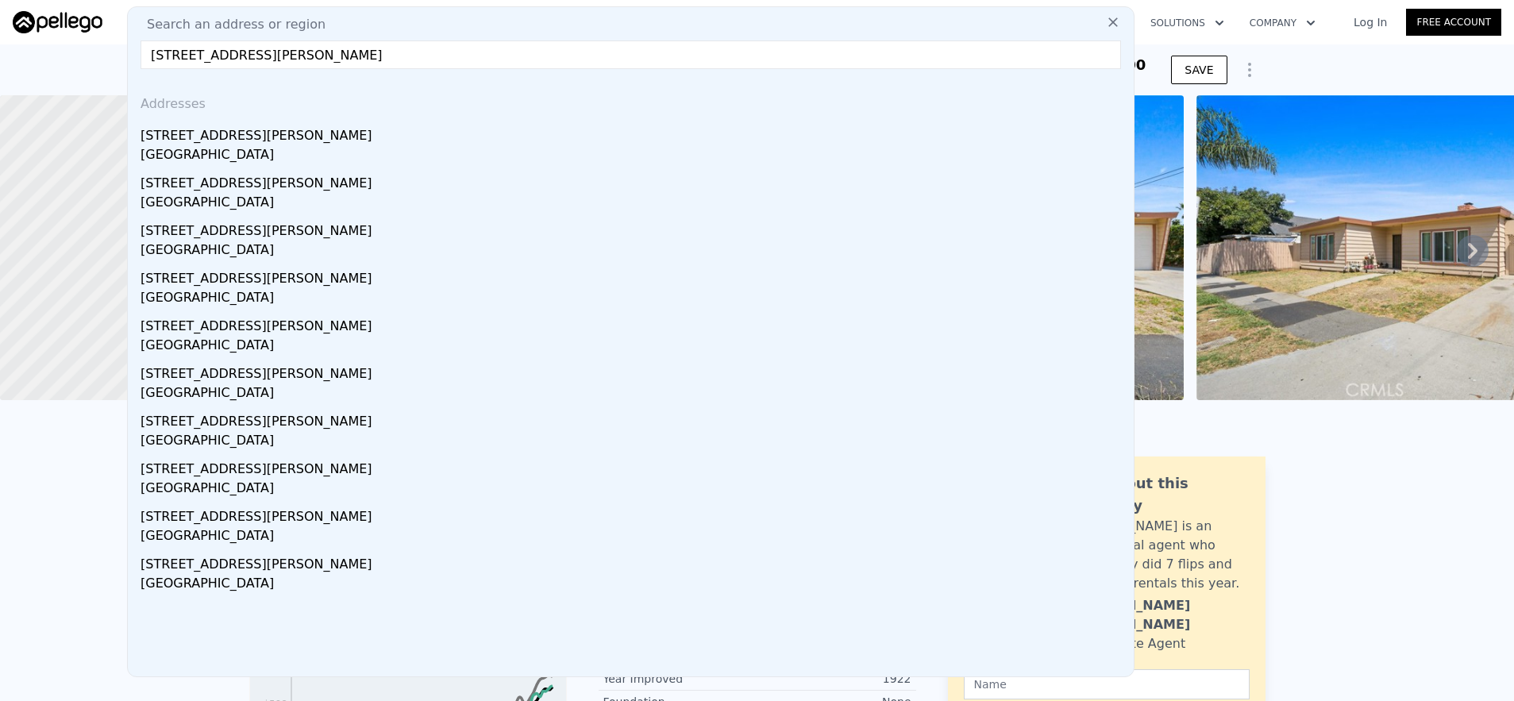
click at [172, 51] on input "[STREET_ADDRESS][PERSON_NAME]" at bounding box center [631, 54] width 981 height 29
drag, startPoint x: 247, startPoint y: 52, endPoint x: 568, endPoint y: 70, distance: 321.2
click at [559, 71] on div "Search an address or region [STREET_ADDRESS][PERSON_NAME]-1130 Addresses [STREE…" at bounding box center [631, 341] width 1008 height 671
click at [187, 53] on input "[STREET_ADDRESS][PERSON_NAME]" at bounding box center [631, 54] width 981 height 29
click at [419, 66] on input "[STREET_ADDRESS][PERSON_NAME]" at bounding box center [631, 54] width 981 height 29
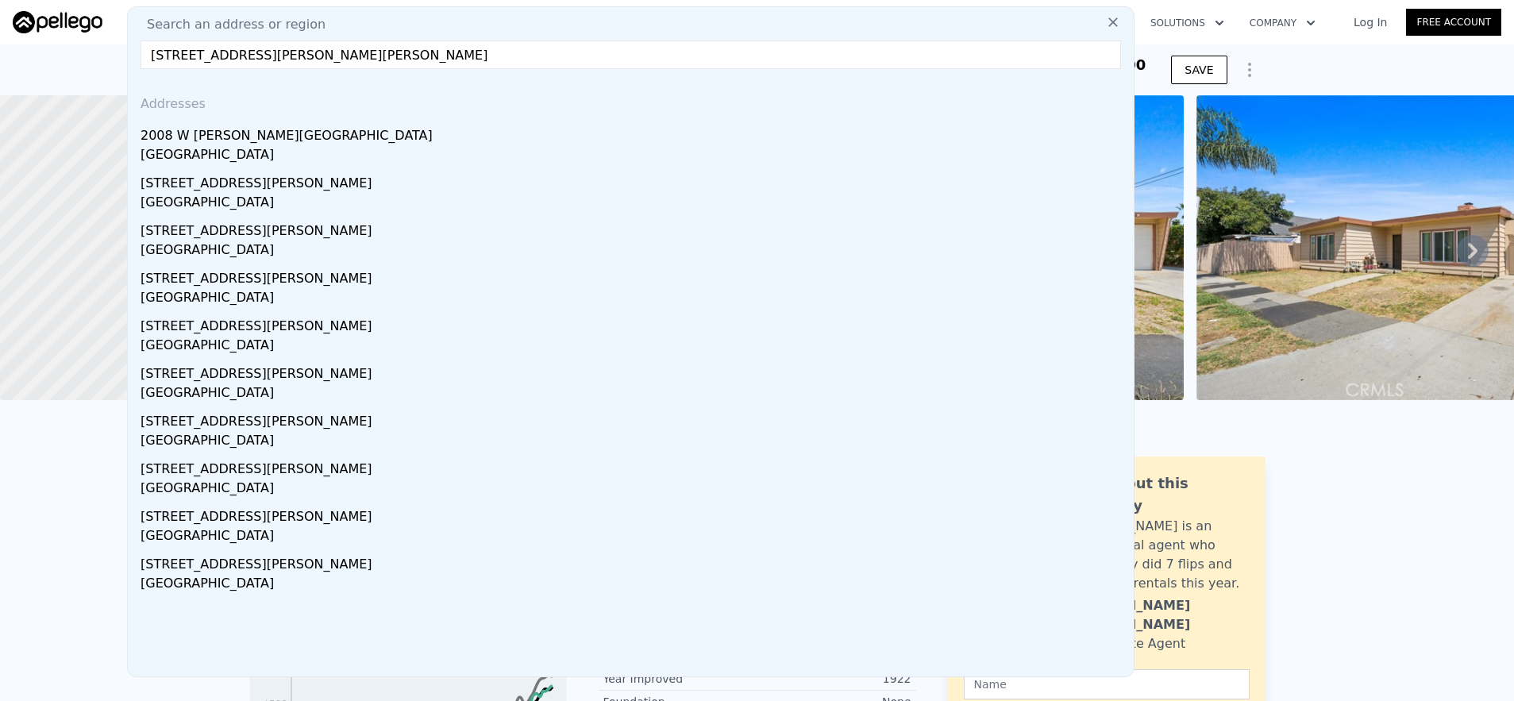
click at [175, 52] on input "[STREET_ADDRESS][PERSON_NAME][PERSON_NAME]" at bounding box center [631, 54] width 981 height 29
drag, startPoint x: 482, startPoint y: 56, endPoint x: 125, endPoint y: 53, distance: 357.3
paste input "[STREET_ADDRESS]"
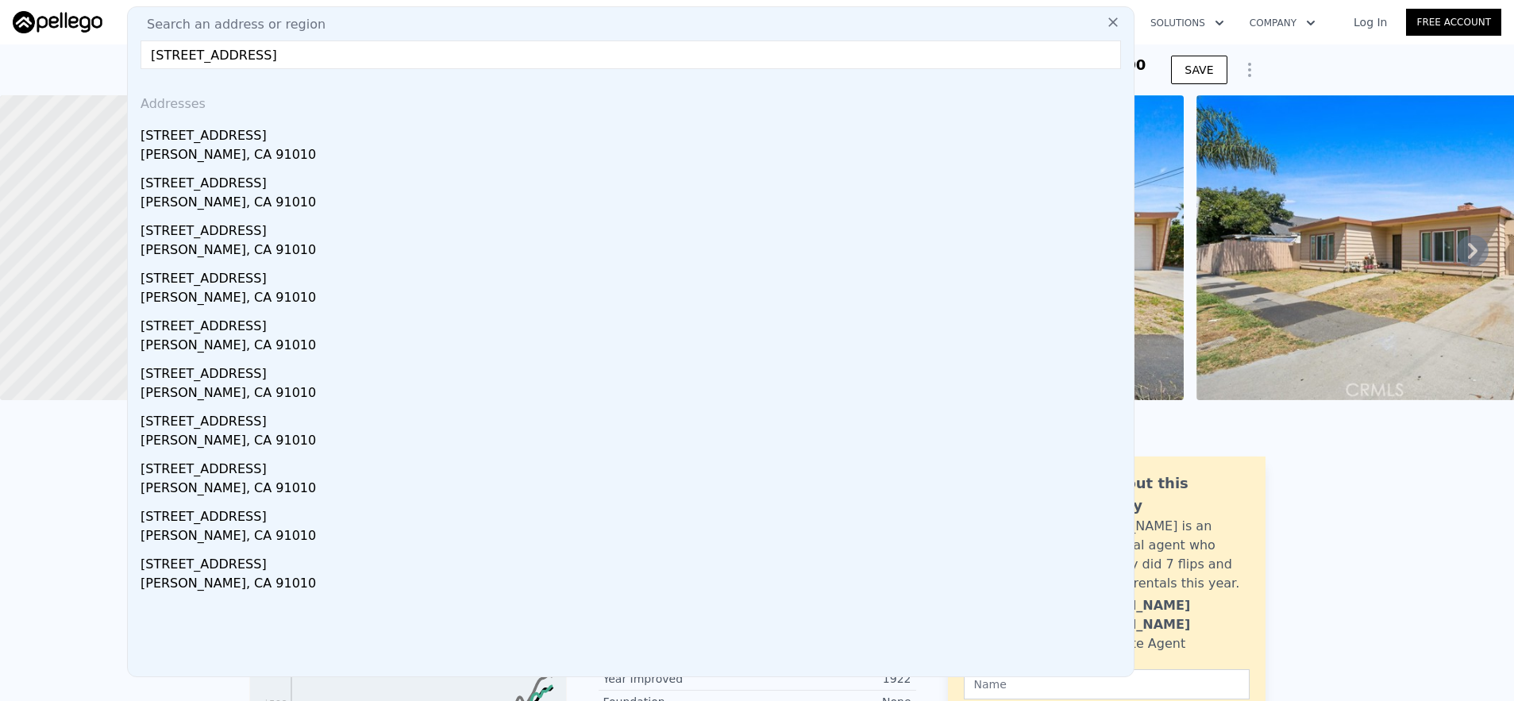
type input "[STREET_ADDRESS]"
click at [295, 155] on div "[PERSON_NAME], CA 91010" at bounding box center [634, 156] width 987 height 22
